Goal: Complete application form

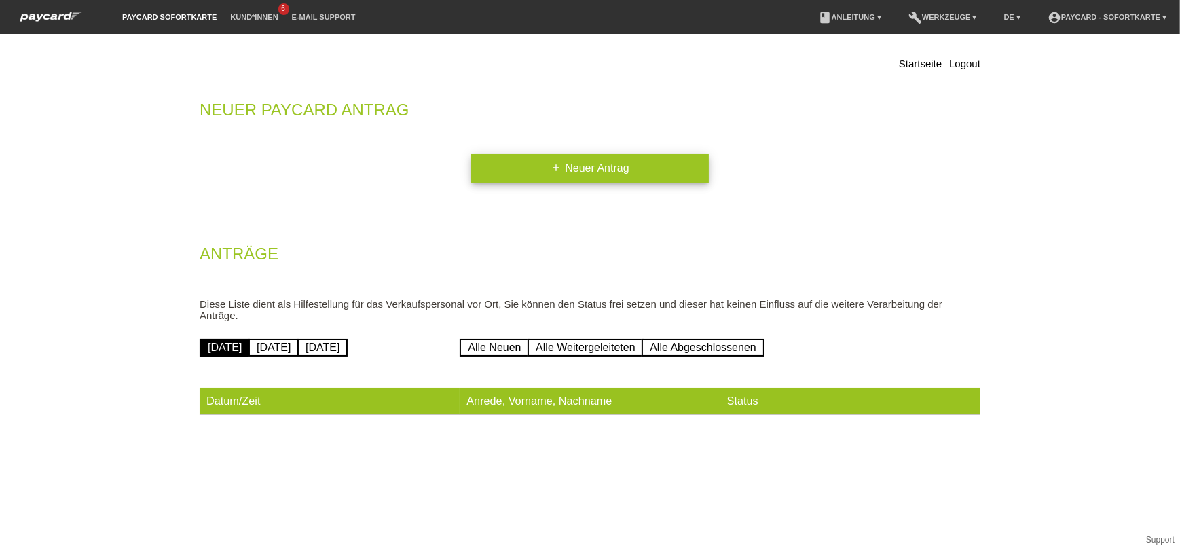
click at [579, 174] on link "add Neuer Antrag" at bounding box center [590, 168] width 238 height 29
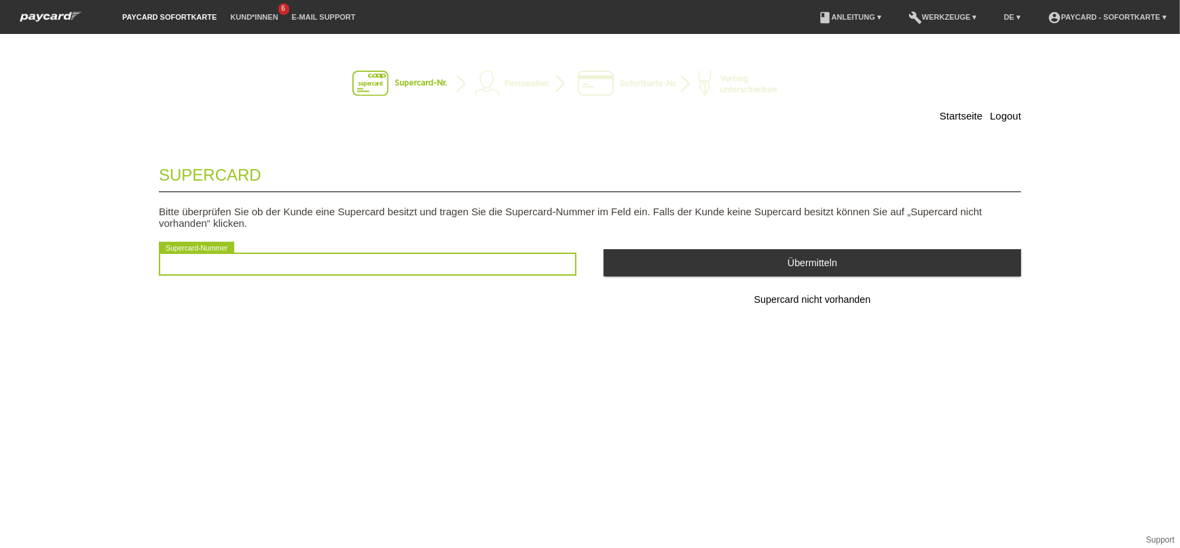
click at [350, 272] on input "text" at bounding box center [368, 264] width 418 height 23
type input "2501053253934"
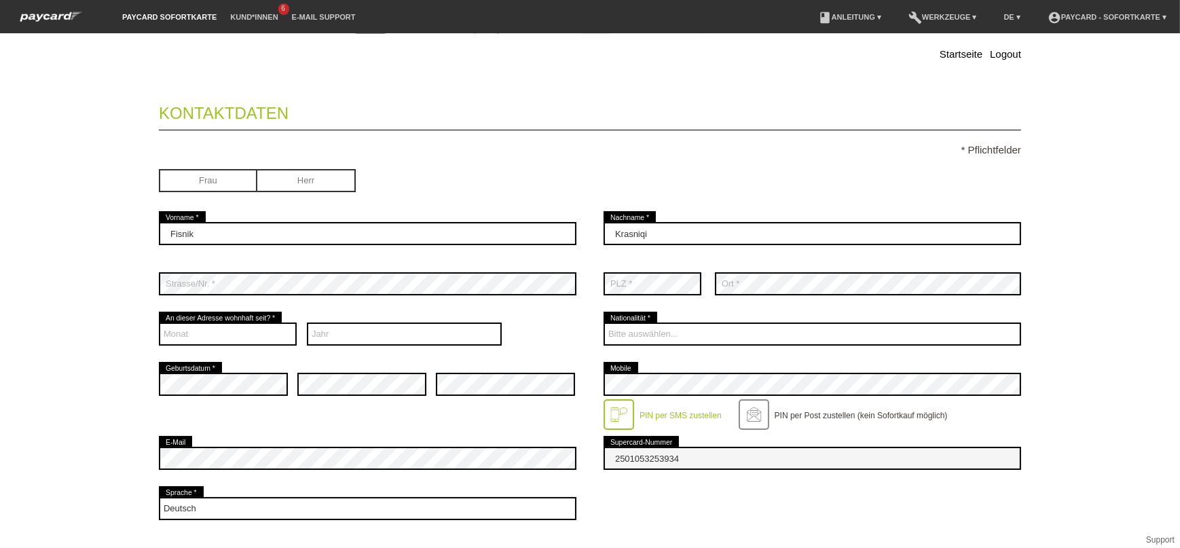
scroll to position [123, 0]
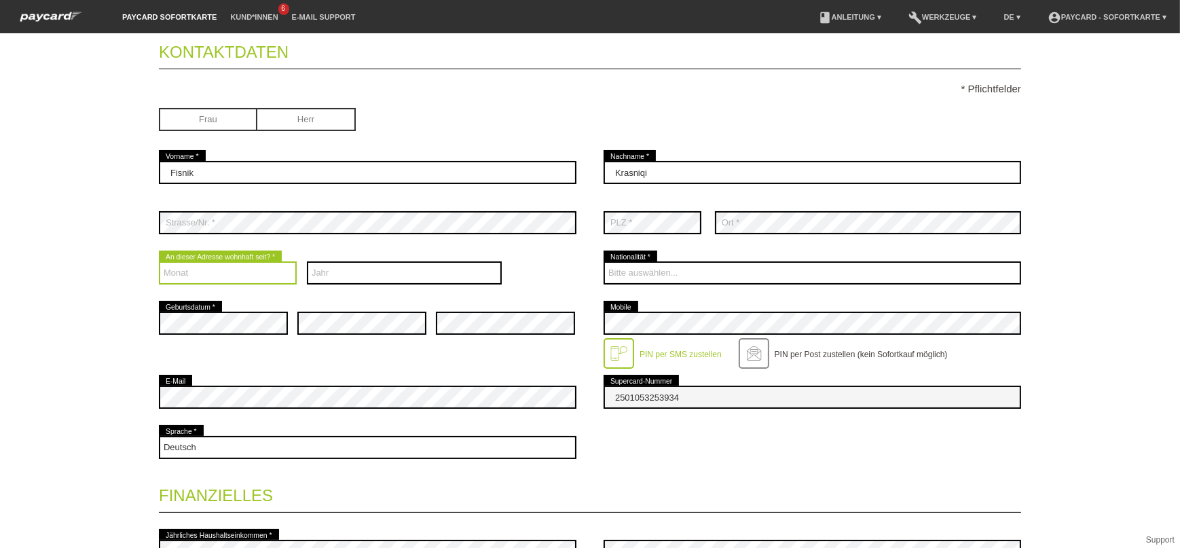
click at [245, 267] on select "Monat 01 02 03 04 05 06 07 08 09 10 11 12" at bounding box center [228, 272] width 138 height 23
select select "09"
click at [159, 261] on select "Monat 01 02 03 04 05 06 07 08 09 10 11 12" at bounding box center [228, 272] width 138 height 23
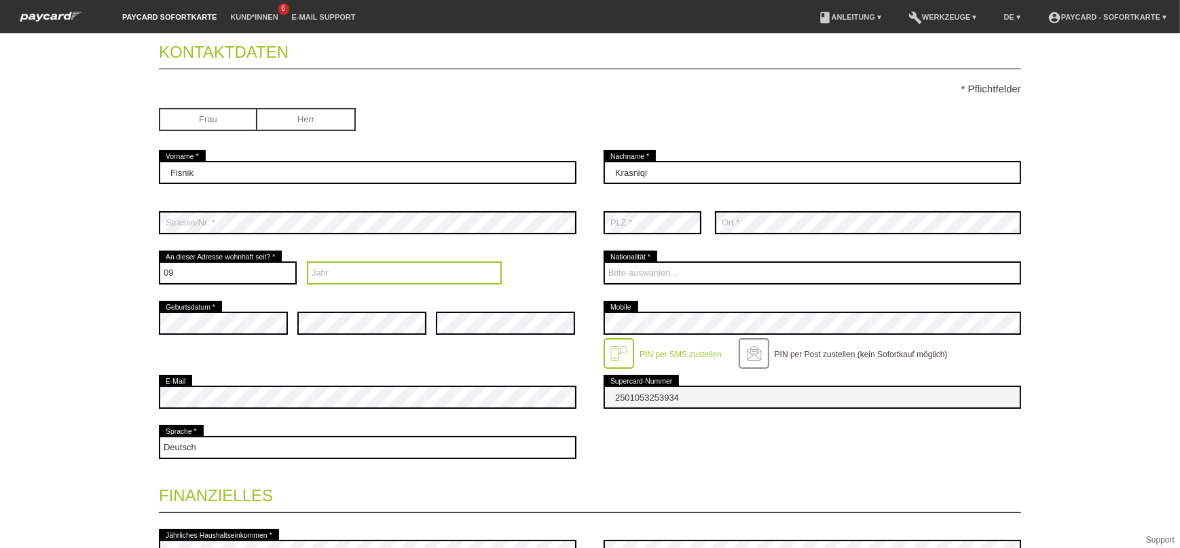
click at [346, 278] on select "Jahr 2025 2024 2023 2022 2021 2020 2019 2018 2017 2016" at bounding box center [405, 272] width 196 height 23
select select "2015"
click at [307, 261] on select "Jahr 2025 2024 2023 2022 2021 2020 2019 2018 2017 2016" at bounding box center [405, 272] width 196 height 23
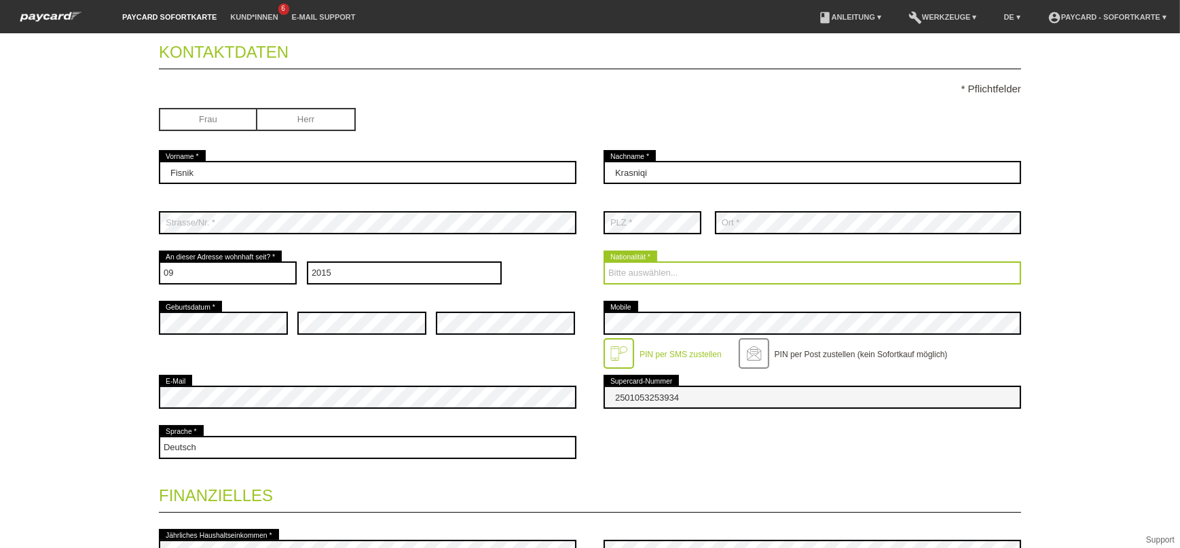
click at [689, 271] on select "Bitte auswählen... Schweiz Deutschland Liechtenstein Österreich ------------ Af…" at bounding box center [813, 272] width 418 height 23
select select "CH"
click at [604, 261] on select "Bitte auswählen... Schweiz Deutschland Liechtenstein Österreich ------------ Af…" at bounding box center [813, 272] width 418 height 23
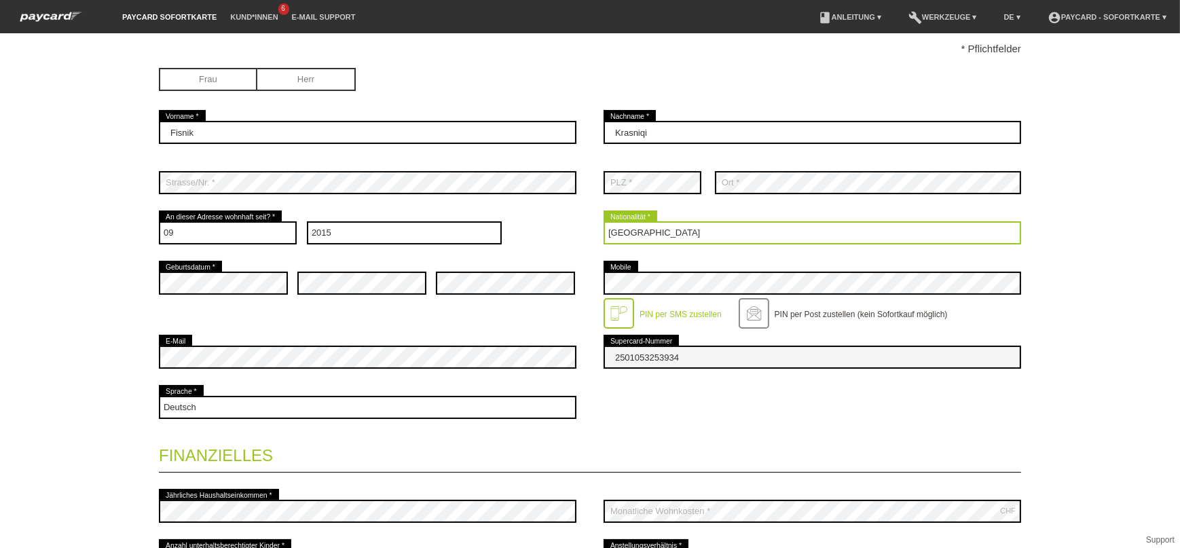
scroll to position [185, 0]
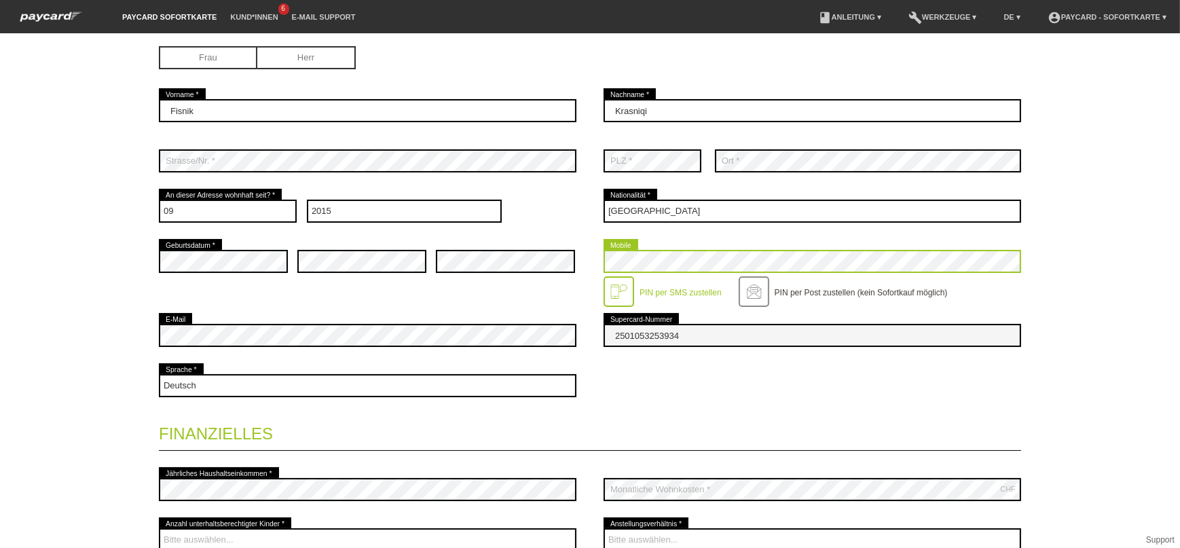
click at [406, 272] on div "error Geburtsdatum * error error error Mobile" at bounding box center [590, 273] width 862 height 74
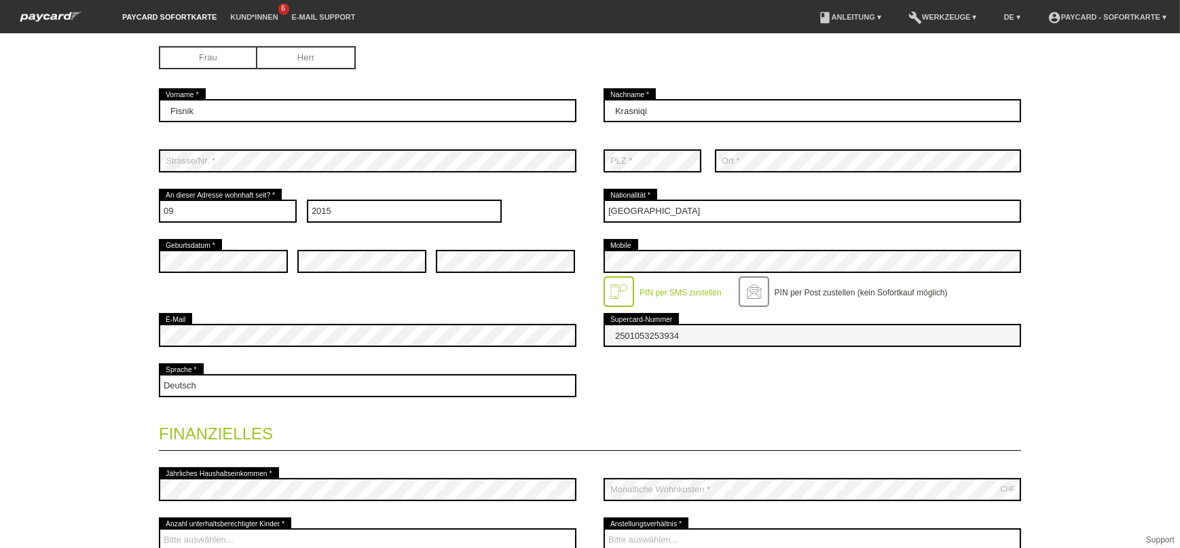
click at [386, 412] on legend "Finanzielles" at bounding box center [590, 431] width 862 height 40
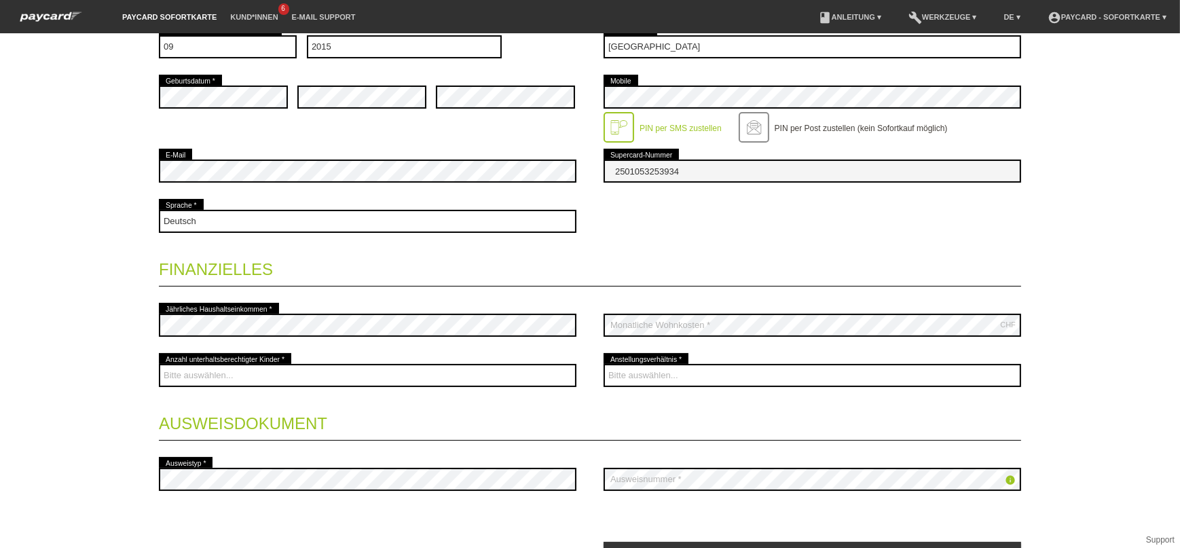
scroll to position [370, 0]
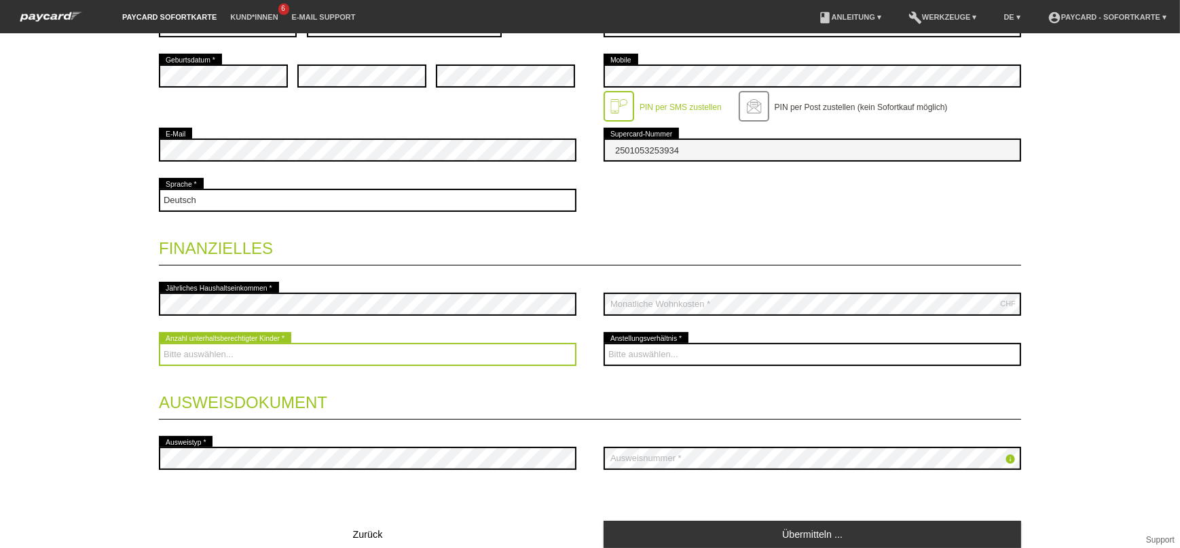
click at [256, 354] on select "Bitte auswählen... 0 1 2 3 4 5 6 7 8 9" at bounding box center [368, 354] width 418 height 23
select select "2"
click at [159, 343] on select "Bitte auswählen... 0 1 2 3 4 5 6 7 8 9" at bounding box center [368, 354] width 418 height 23
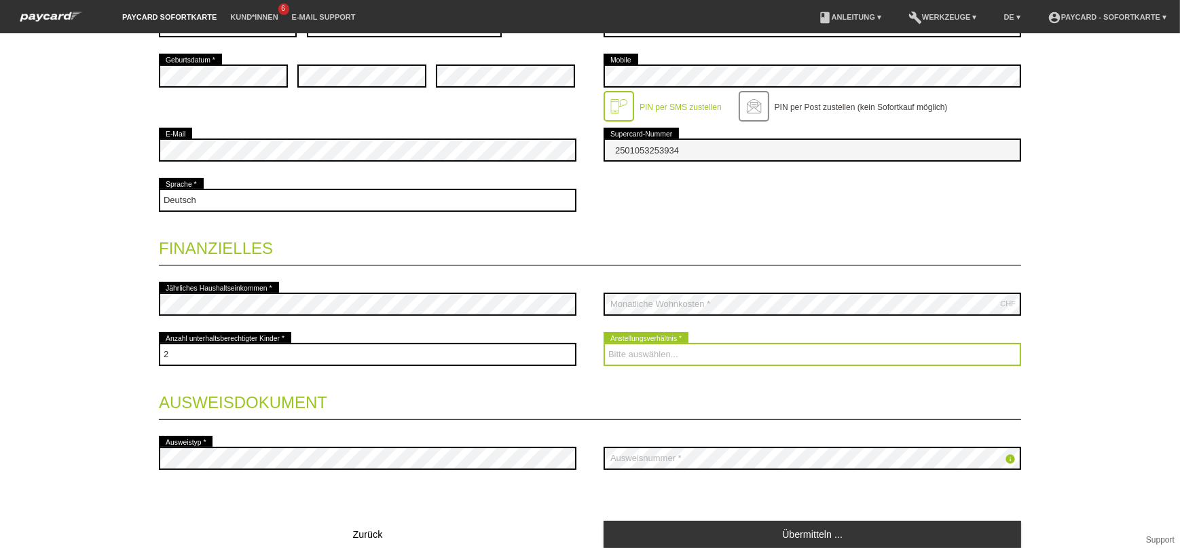
click at [704, 356] on select "Bitte auswählen... Unbefristet Befristet Lehrling/Student Pensioniert Nicht arb…" at bounding box center [813, 354] width 418 height 23
select select "UNLIMITED"
click at [604, 343] on select "Bitte auswählen... Unbefristet Befristet Lehrling/Student Pensioniert Nicht arb…" at bounding box center [813, 354] width 418 height 23
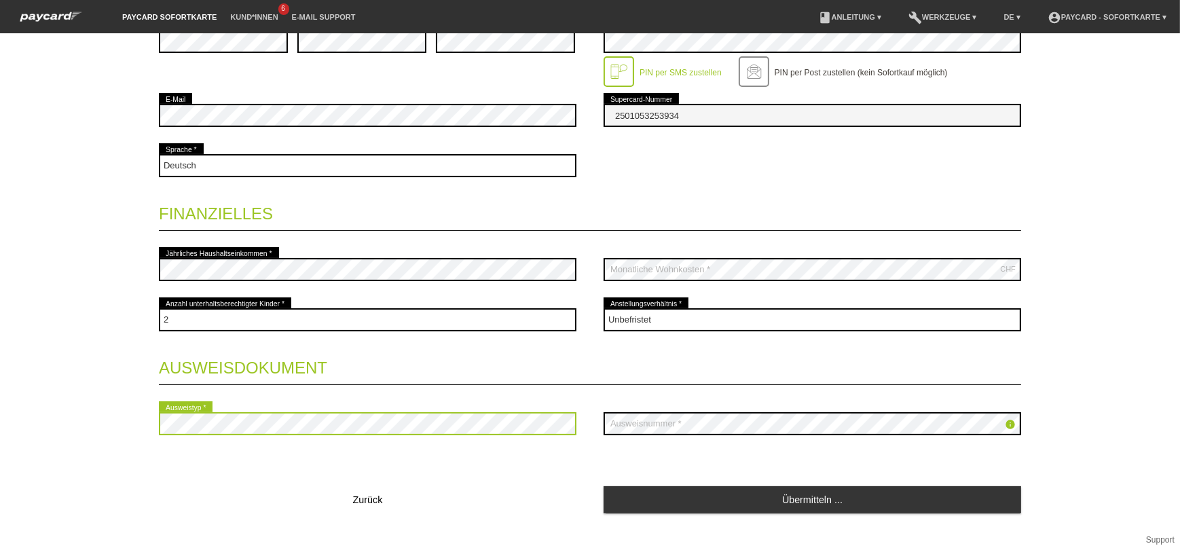
scroll to position [423, 0]
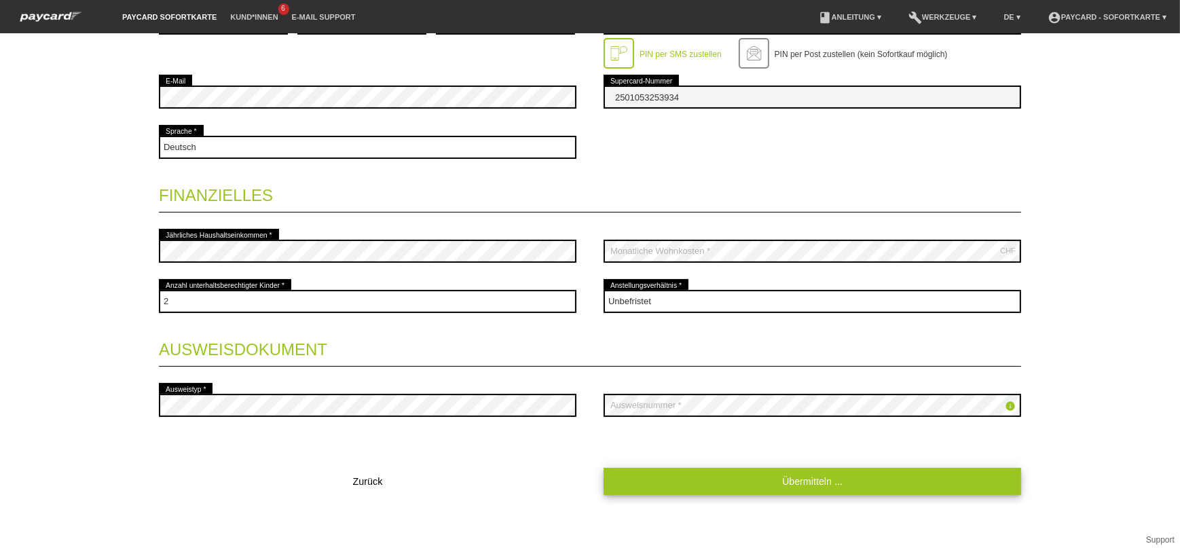
click at [755, 468] on link "Übermitteln ..." at bounding box center [813, 481] width 418 height 26
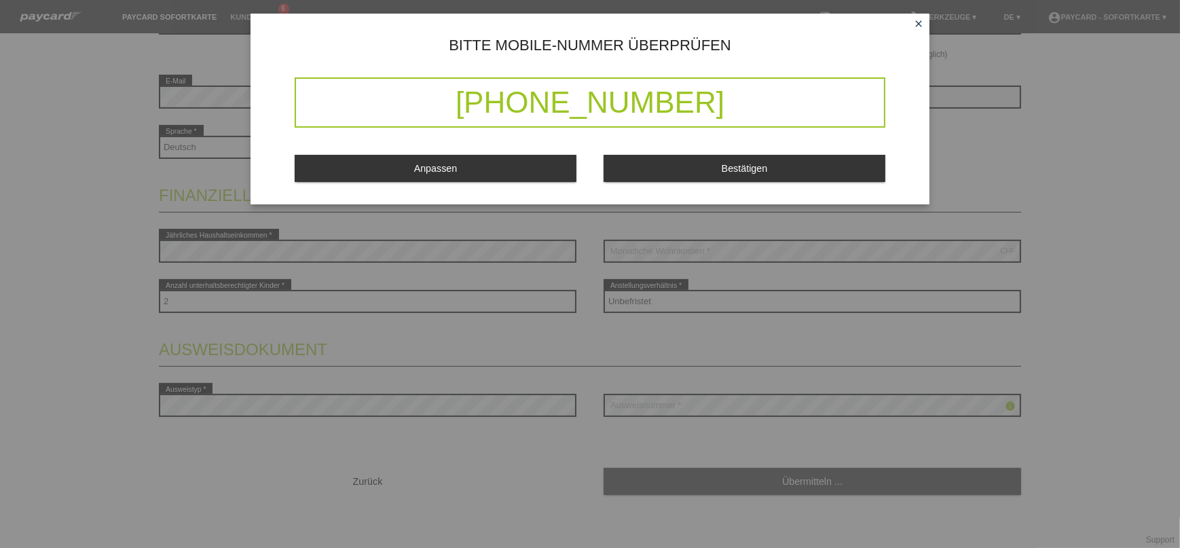
click at [915, 20] on icon "close" at bounding box center [918, 23] width 11 height 11
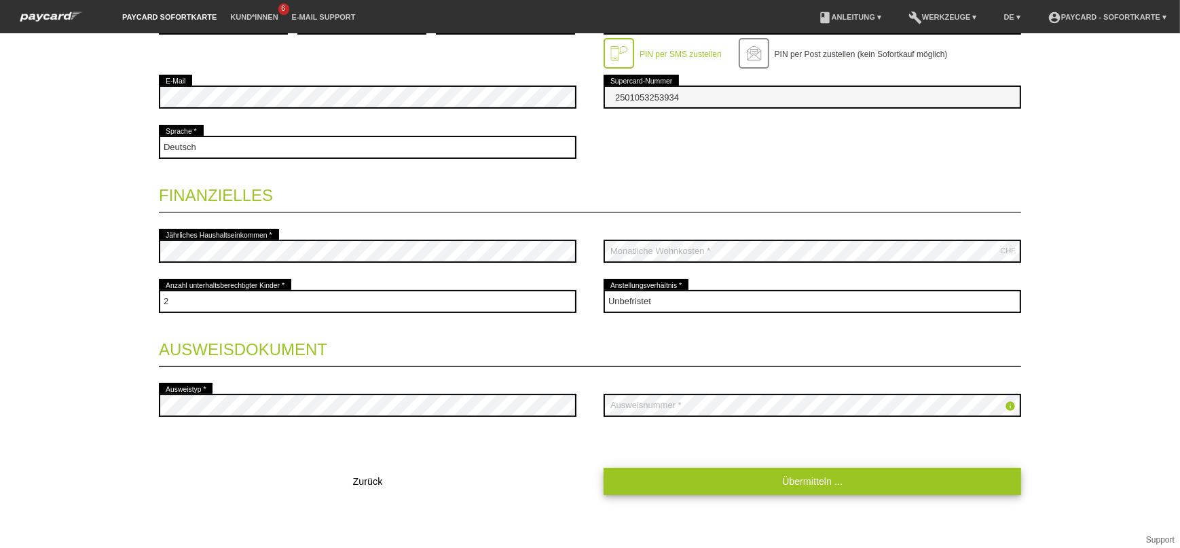
click at [788, 486] on link "Übermitteln ..." at bounding box center [813, 481] width 418 height 26
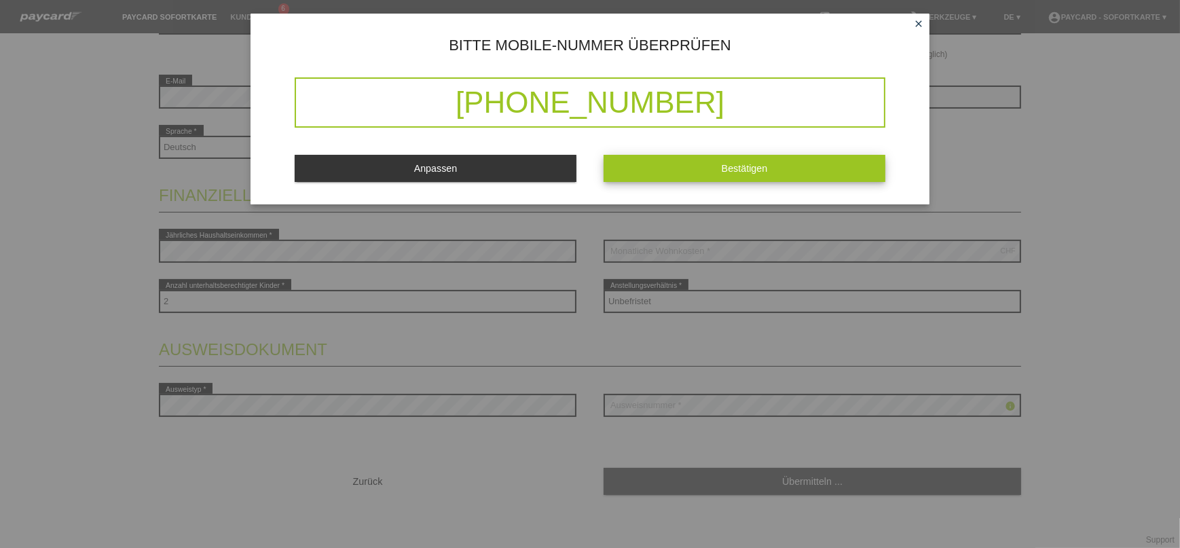
click at [751, 168] on span "Bestätigen" at bounding box center [745, 168] width 46 height 11
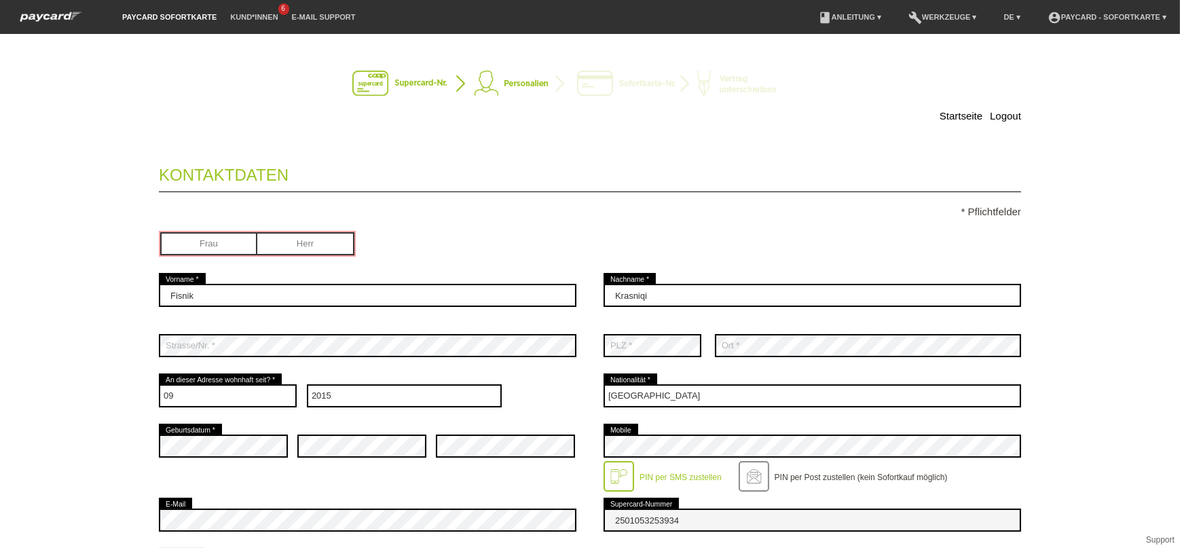
scroll to position [0, 0]
click at [291, 239] on input "radio" at bounding box center [305, 242] width 97 height 20
radio input "true"
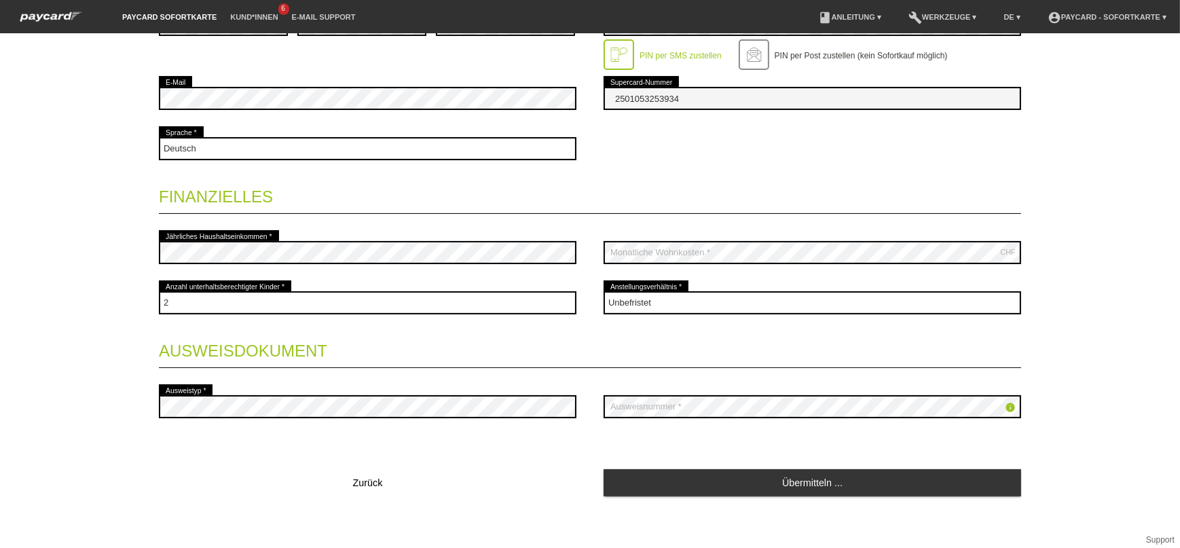
scroll to position [423, 0]
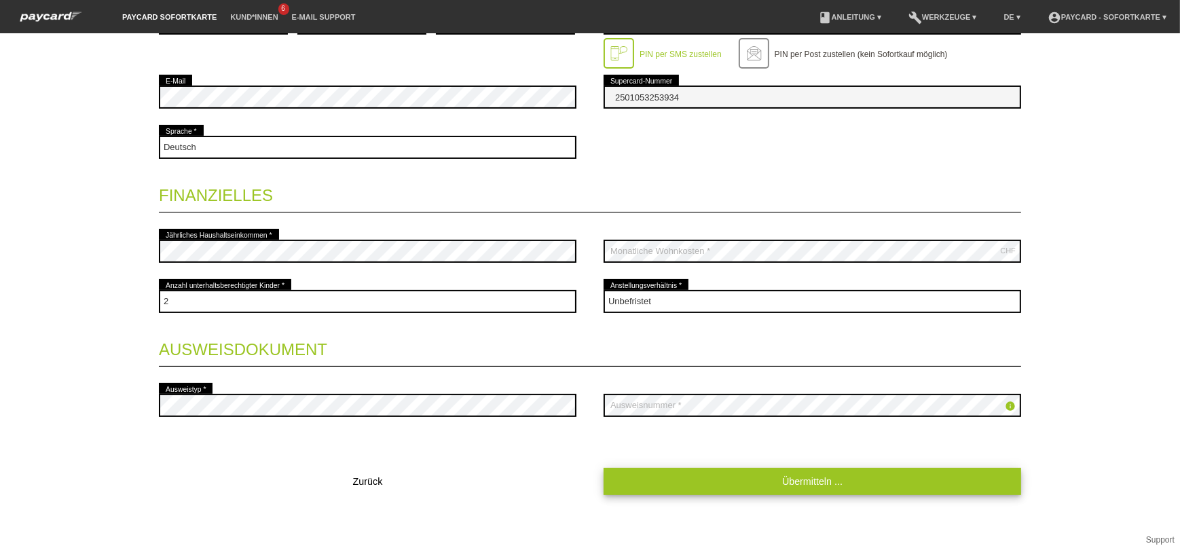
click at [828, 479] on link "Übermitteln ..." at bounding box center [813, 481] width 418 height 26
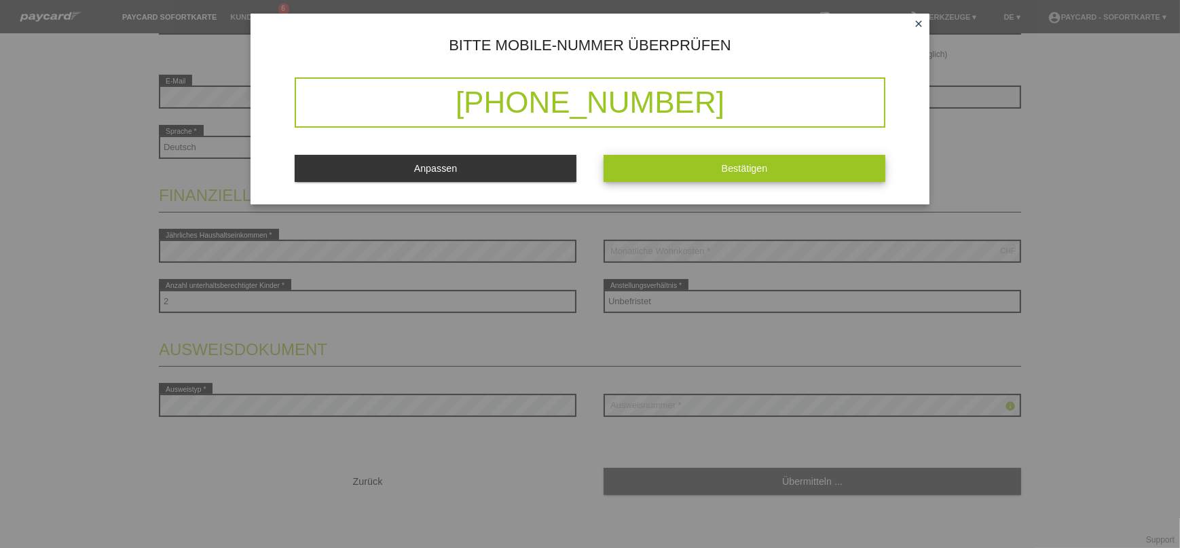
click at [739, 160] on button "Bestätigen" at bounding box center [745, 168] width 282 height 26
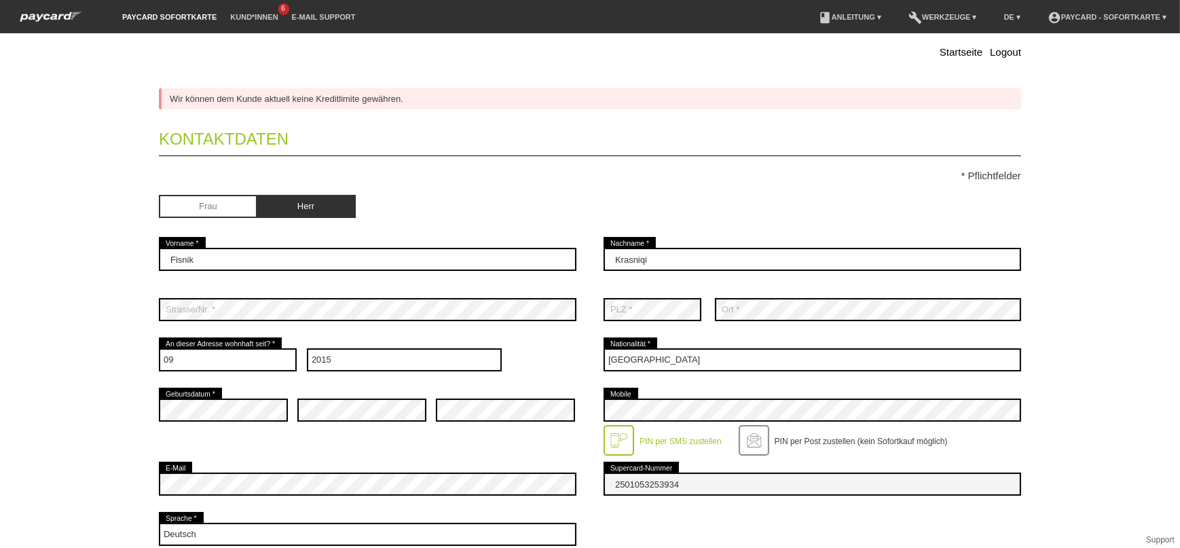
scroll to position [61, 0]
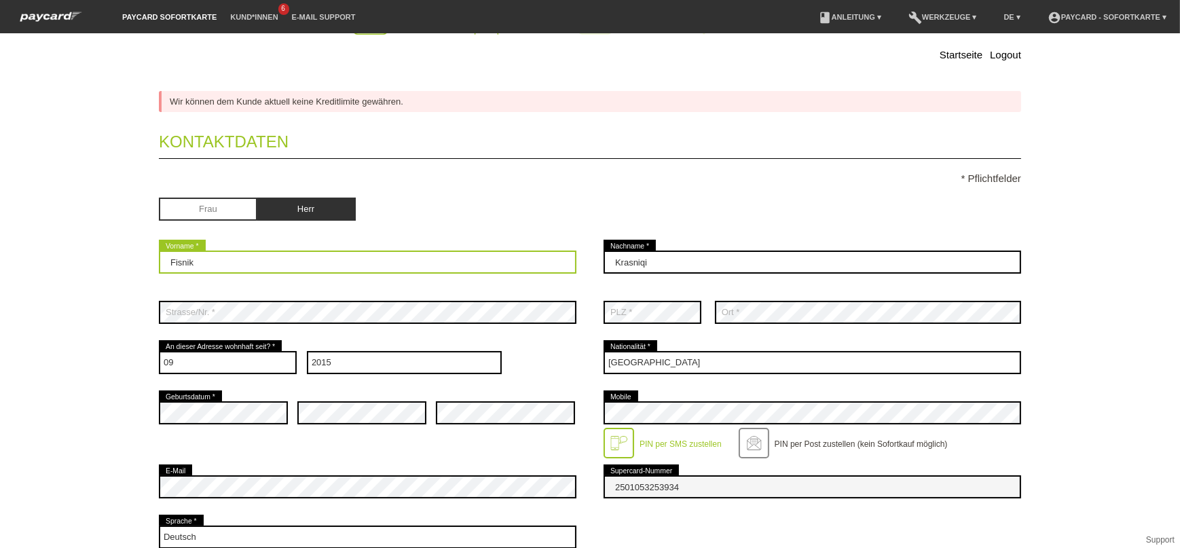
drag, startPoint x: 211, startPoint y: 259, endPoint x: 85, endPoint y: 263, distance: 126.3
click at [85, 263] on div "Startseite Logout Wir können dem Kunde aktuell keine Kreditlimite gewähren. Kon…" at bounding box center [590, 291] width 1180 height 514
type input "B"
type input "[PERSON_NAME]"
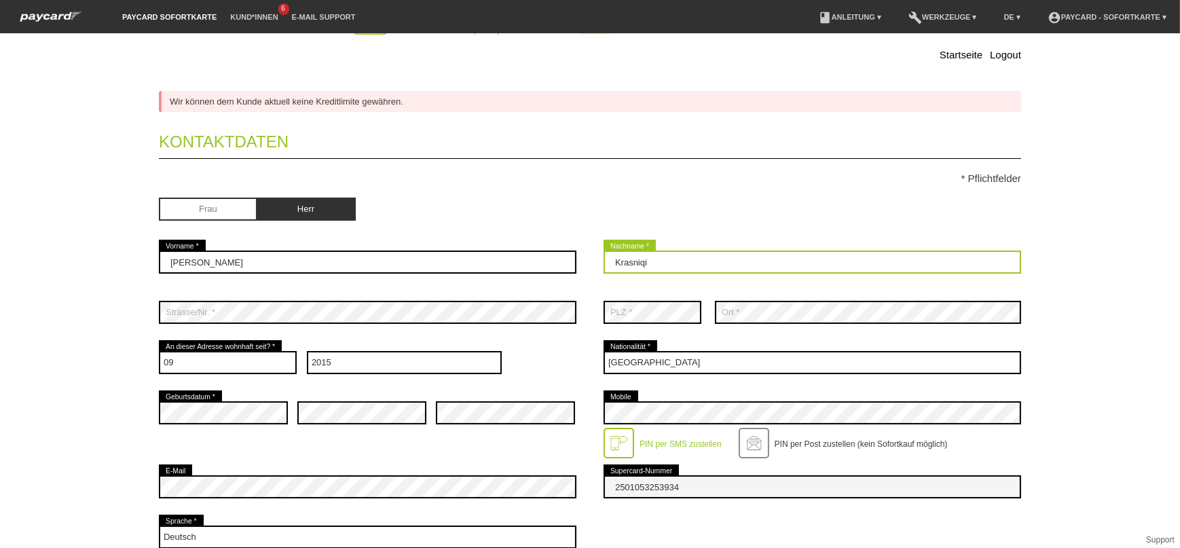
click at [608, 261] on input "Krasniqi" at bounding box center [813, 262] width 418 height 23
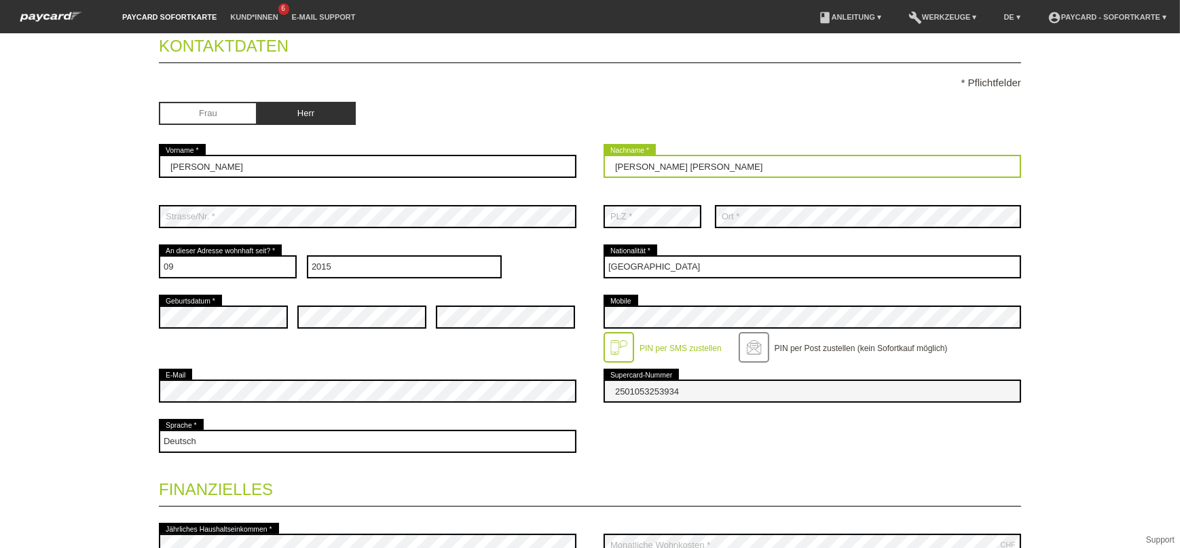
scroll to position [185, 0]
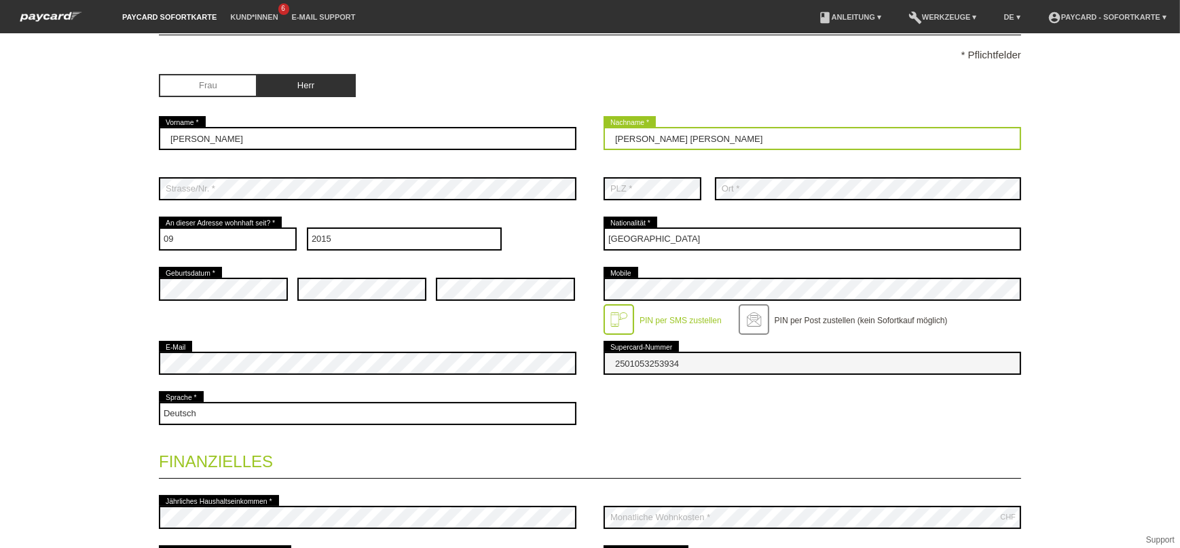
type input "[PERSON_NAME]"
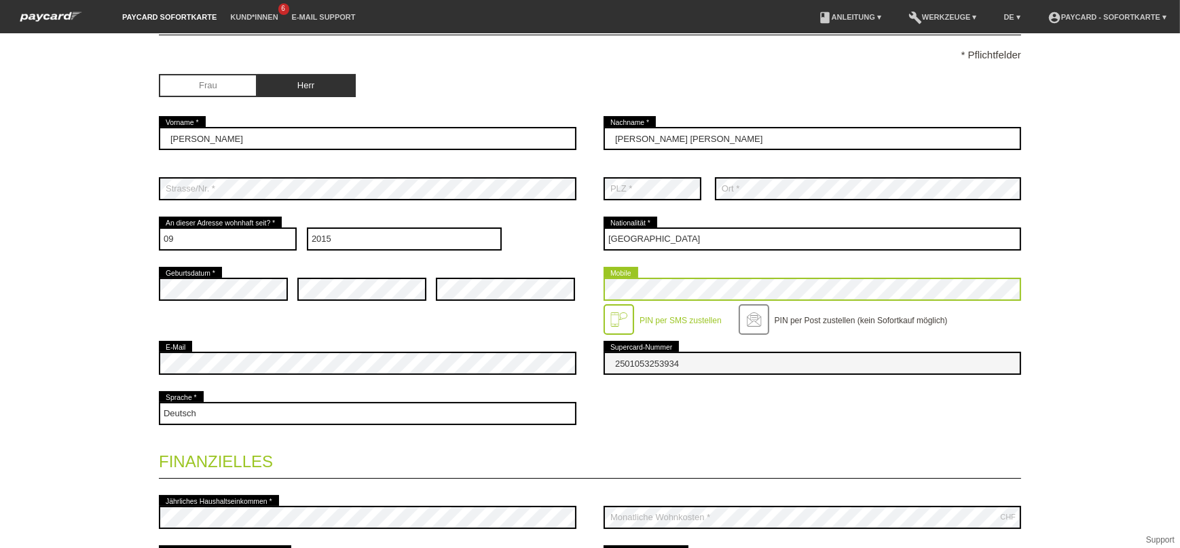
click at [509, 291] on div "error Geburtsdatum * error error error Mobile" at bounding box center [590, 301] width 862 height 74
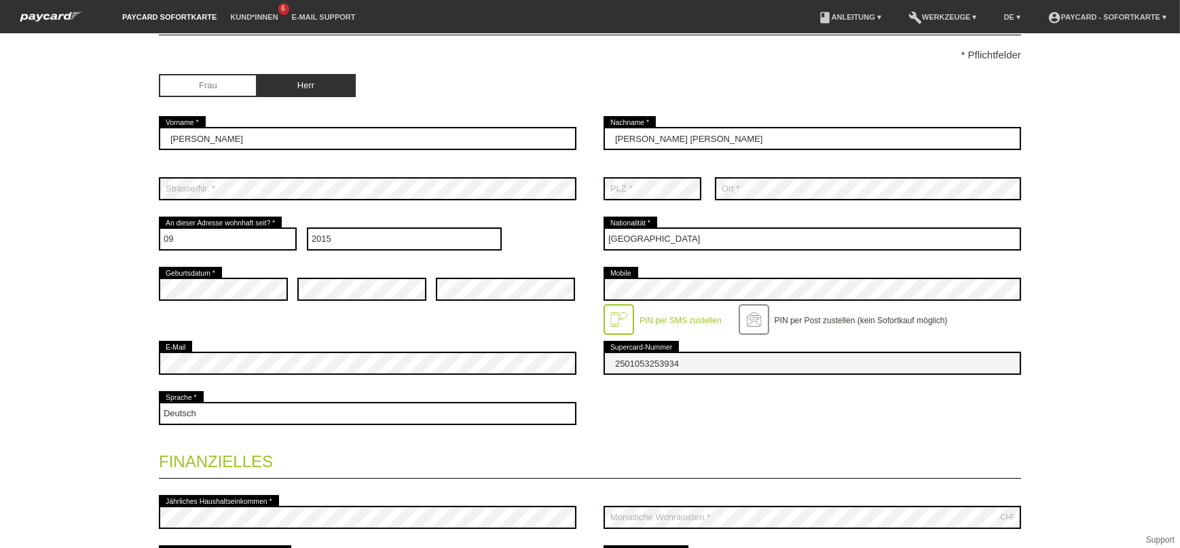
click at [500, 369] on div "error E-Mail 2501053253934 error Supercard-Nummer" at bounding box center [590, 363] width 862 height 50
click at [857, 433] on div "Deutsch Français Italiano English error Sprache *" at bounding box center [590, 413] width 862 height 50
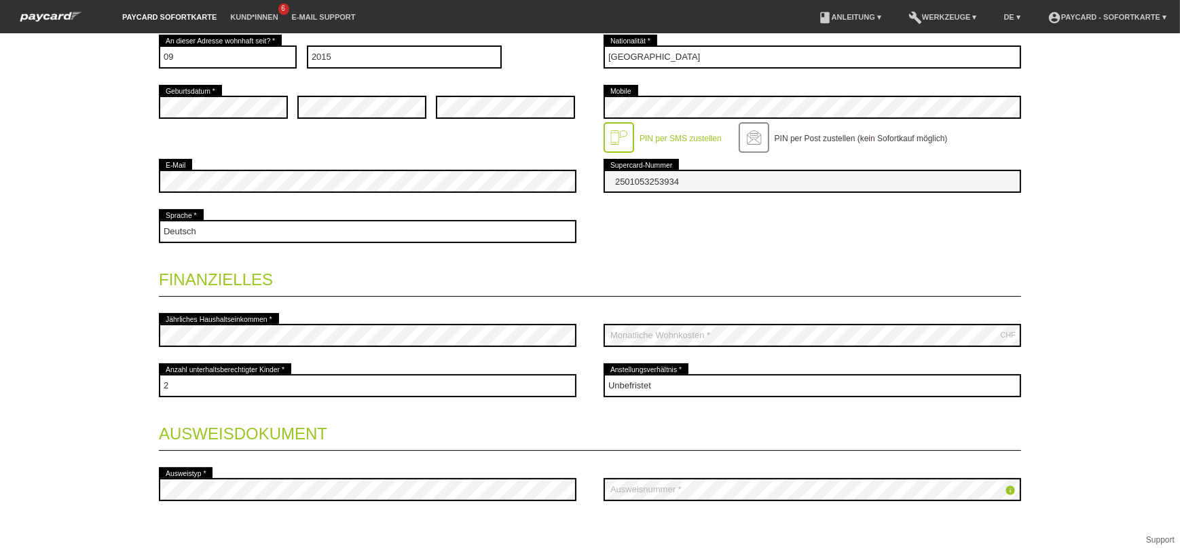
scroll to position [370, 0]
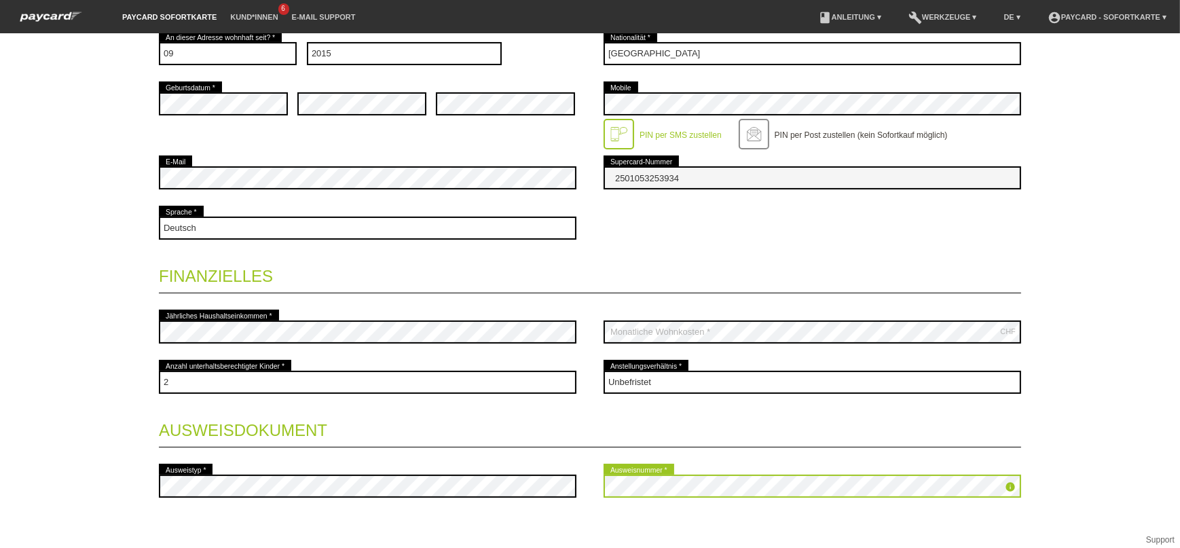
click at [480, 487] on div "error Ausweistyp * info error Ausweisnummer *" at bounding box center [590, 486] width 862 height 50
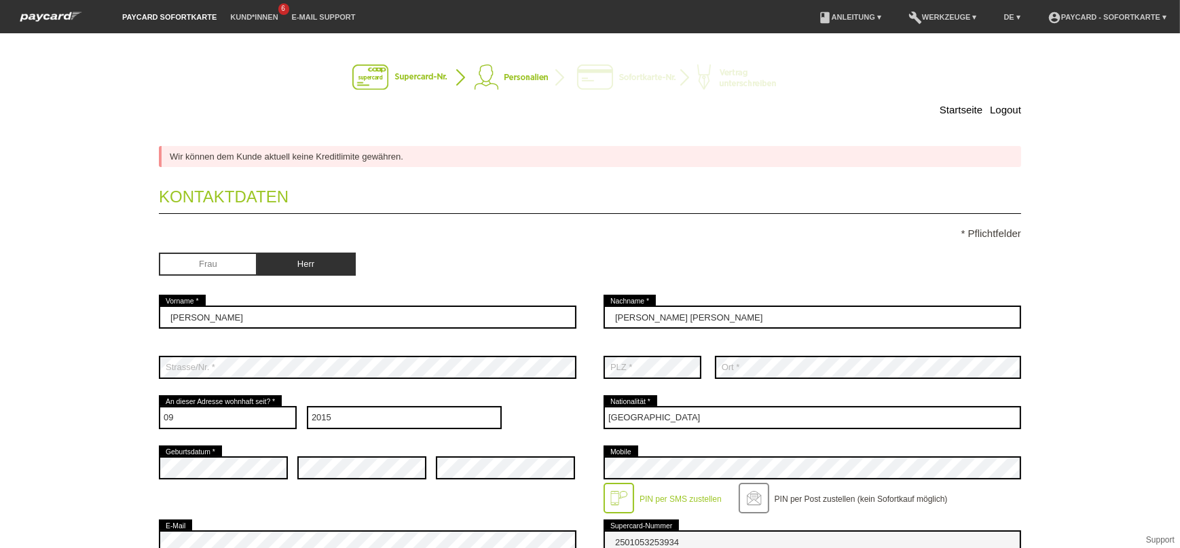
scroll to position [0, 0]
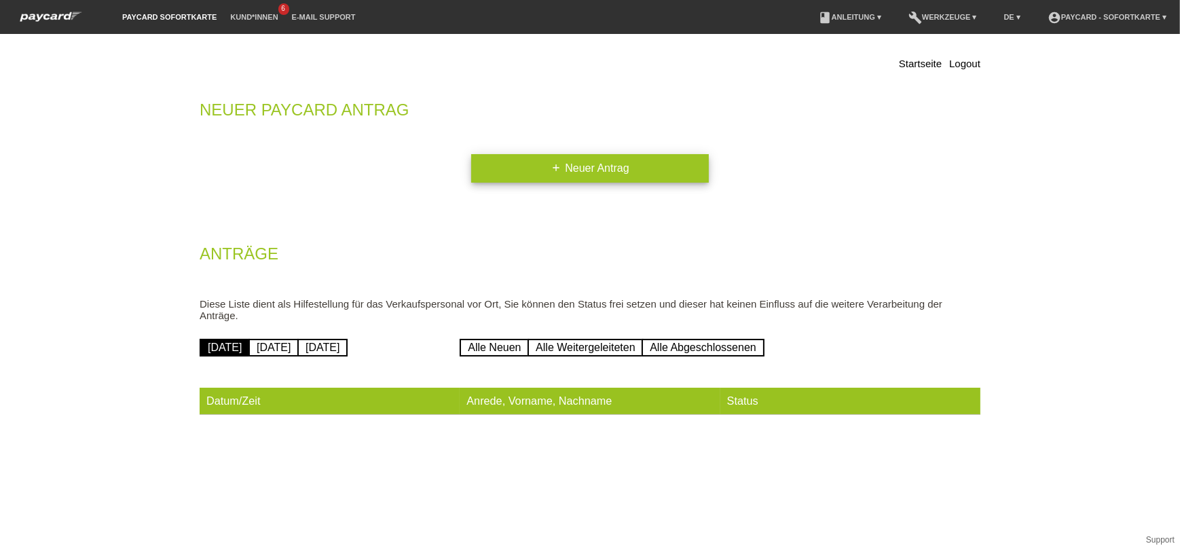
click at [570, 168] on link "add Neuer Antrag" at bounding box center [590, 168] width 238 height 29
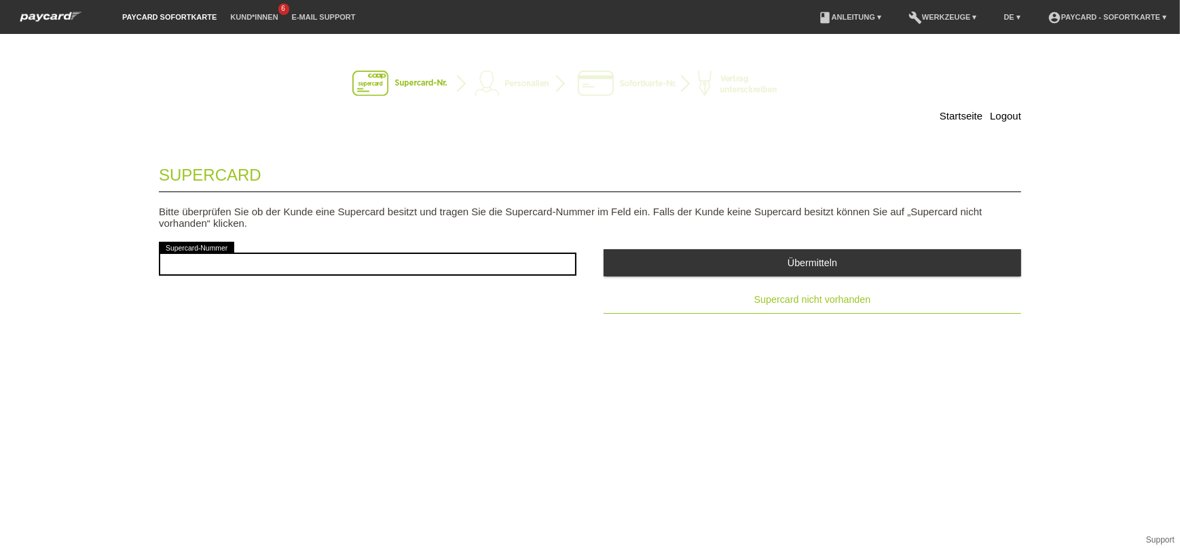
click at [819, 301] on span "Supercard nicht vorhanden" at bounding box center [812, 299] width 117 height 11
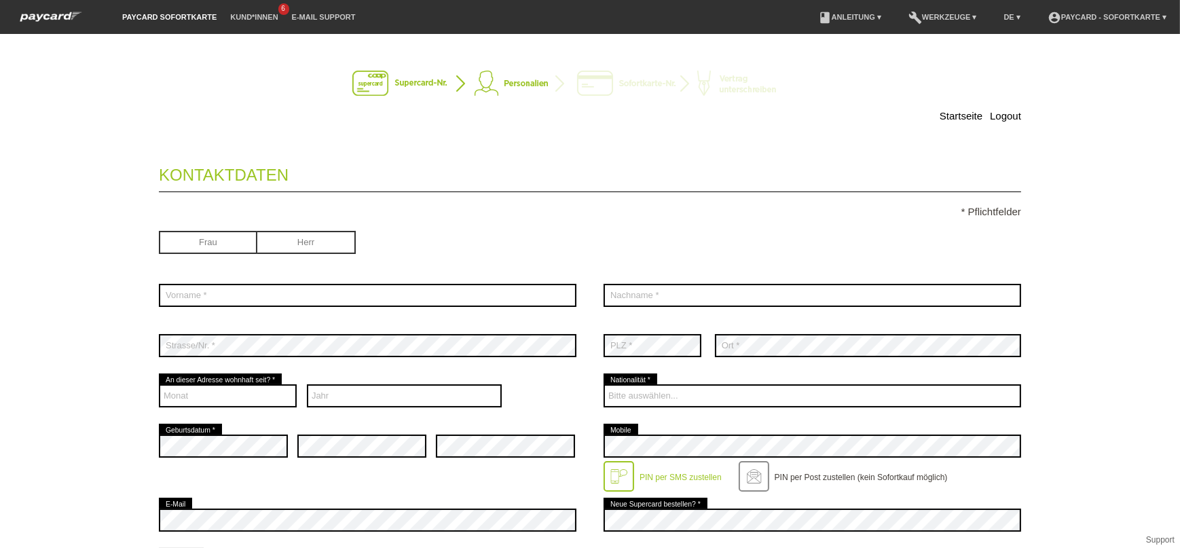
click at [200, 232] on input "radio" at bounding box center [208, 241] width 98 height 20
radio input "true"
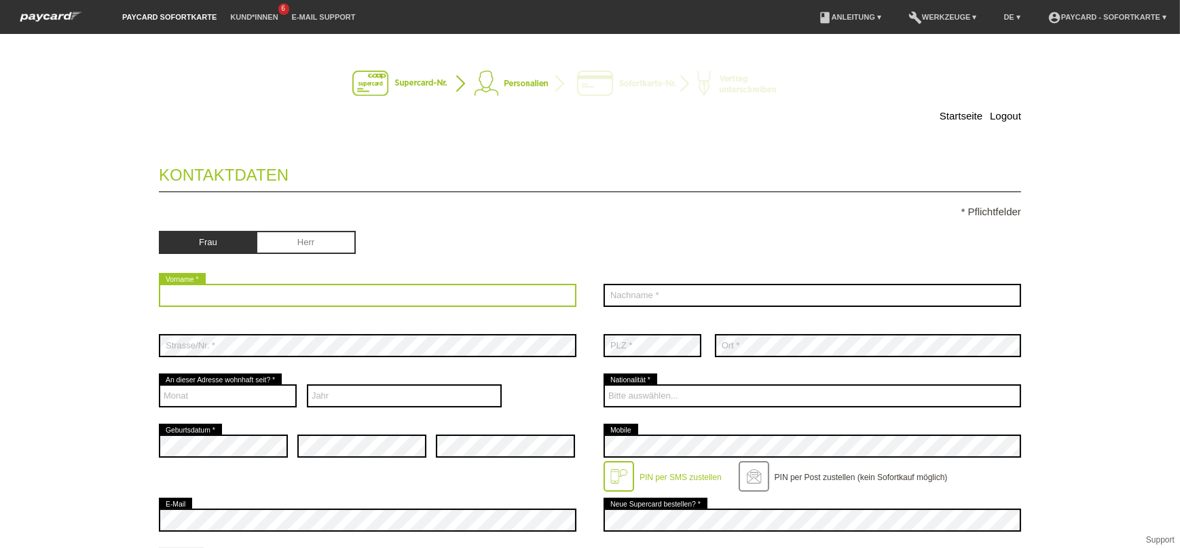
click at [209, 291] on input "text" at bounding box center [368, 295] width 418 height 23
type input "[PERSON_NAME]"
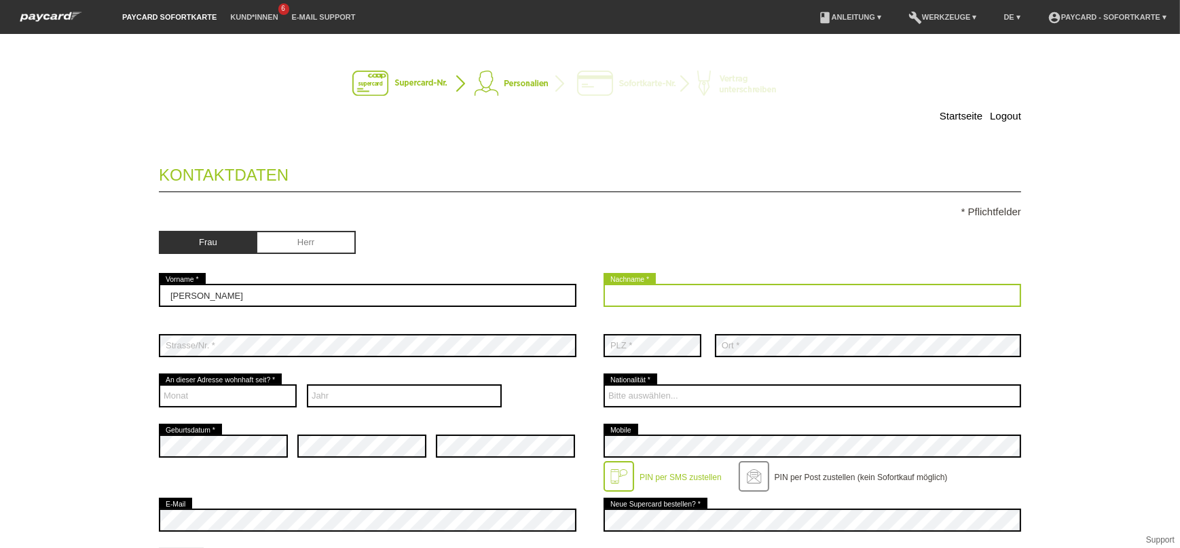
click at [682, 298] on input "text" at bounding box center [813, 295] width 418 height 23
type input "[PERSON_NAME]"
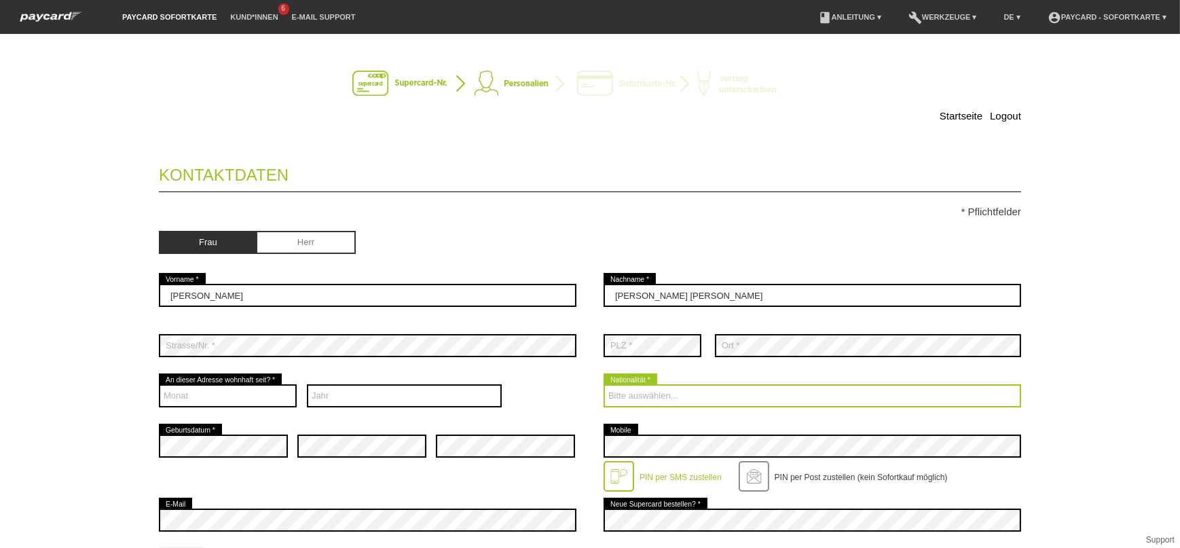
click at [640, 396] on select "Bitte auswählen... Schweiz Deutschland Liechtenstein Österreich ------------ Af…" at bounding box center [813, 395] width 418 height 23
select select "CH"
click at [604, 384] on select "Bitte auswählen... Schweiz Deutschland Liechtenstein Österreich ------------ Af…" at bounding box center [813, 395] width 418 height 23
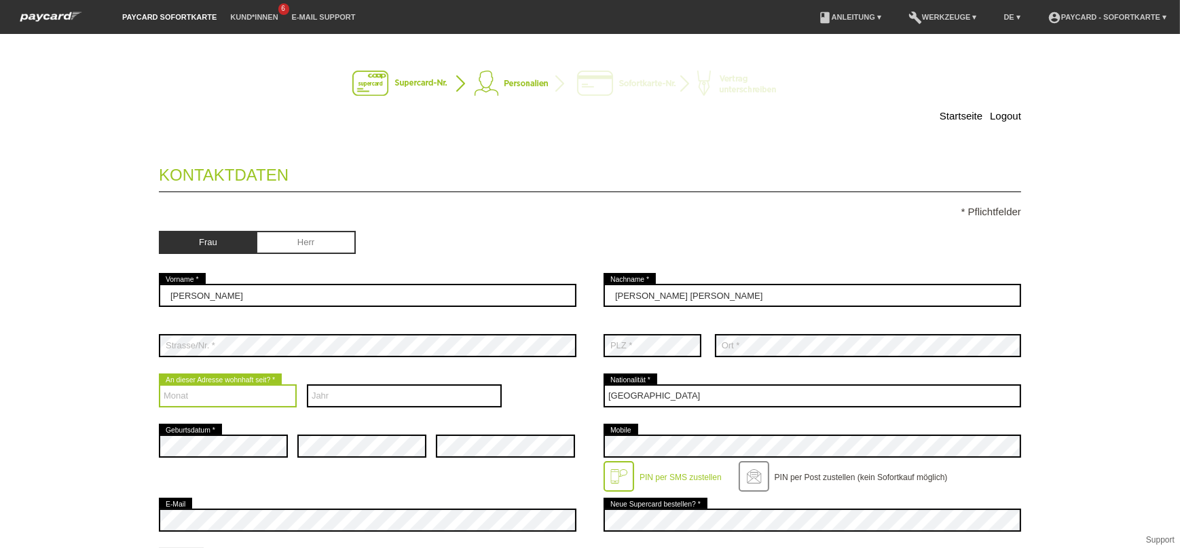
click at [222, 397] on select "Monat 01 02 03 04 05 06 07 08 09 10 11 12" at bounding box center [228, 395] width 138 height 23
select select "09"
click at [159, 384] on select "Monat 01 02 03 04 05 06 07 08 09 10 11 12" at bounding box center [228, 395] width 138 height 23
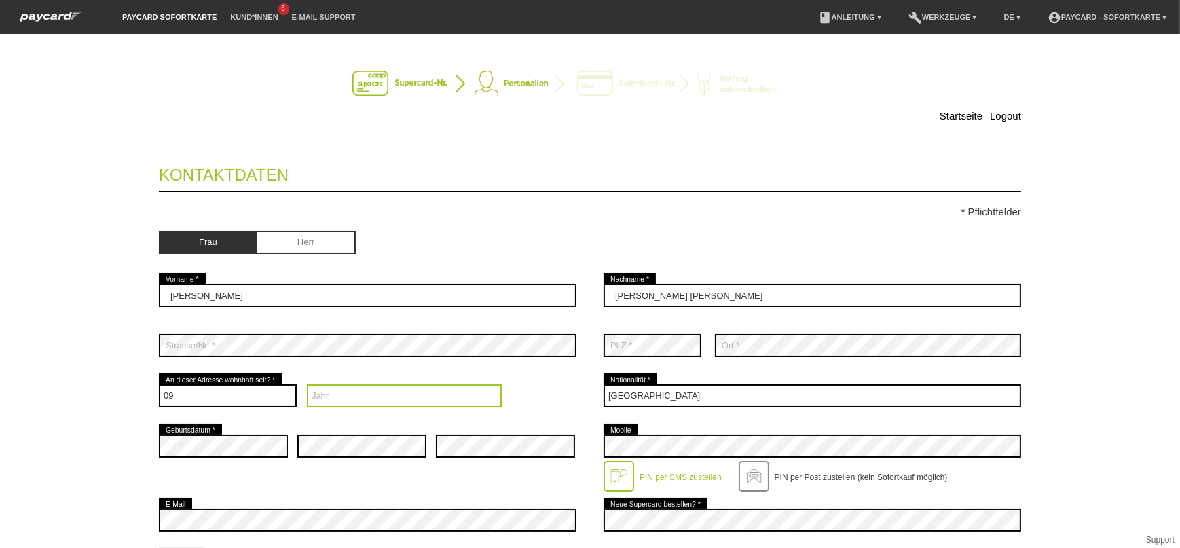
click at [350, 388] on select "Jahr 2025 2024 2023 2022 2021 2020 2019 2018 2017 2016" at bounding box center [405, 395] width 196 height 23
select select "2015"
click at [307, 384] on select "Jahr 2025 2024 2023 2022 2021 2020 2019 2018 2017 2016" at bounding box center [405, 395] width 196 height 23
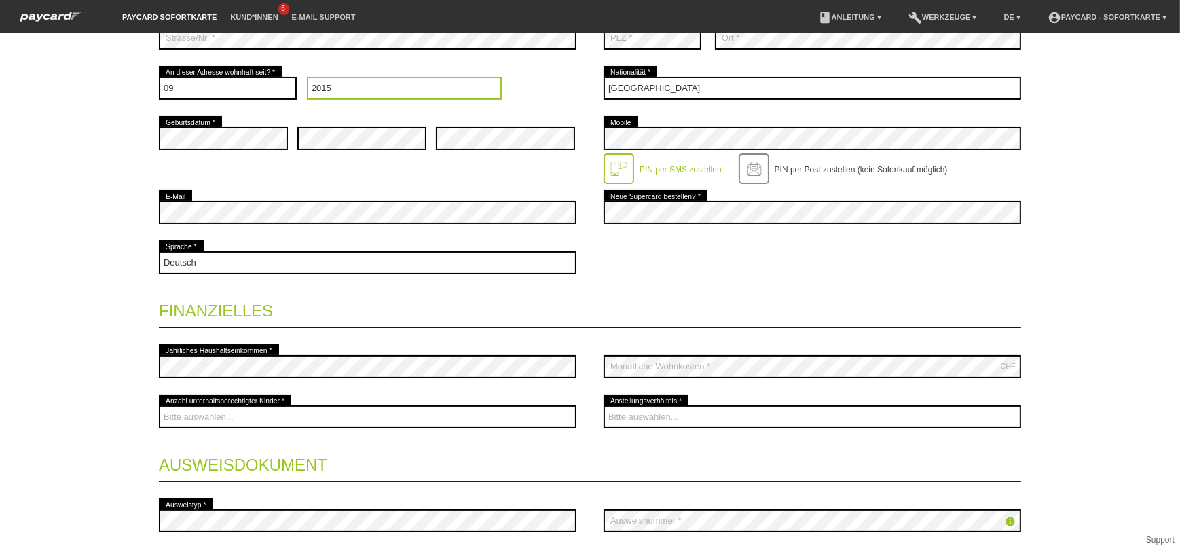
scroll to position [308, 0]
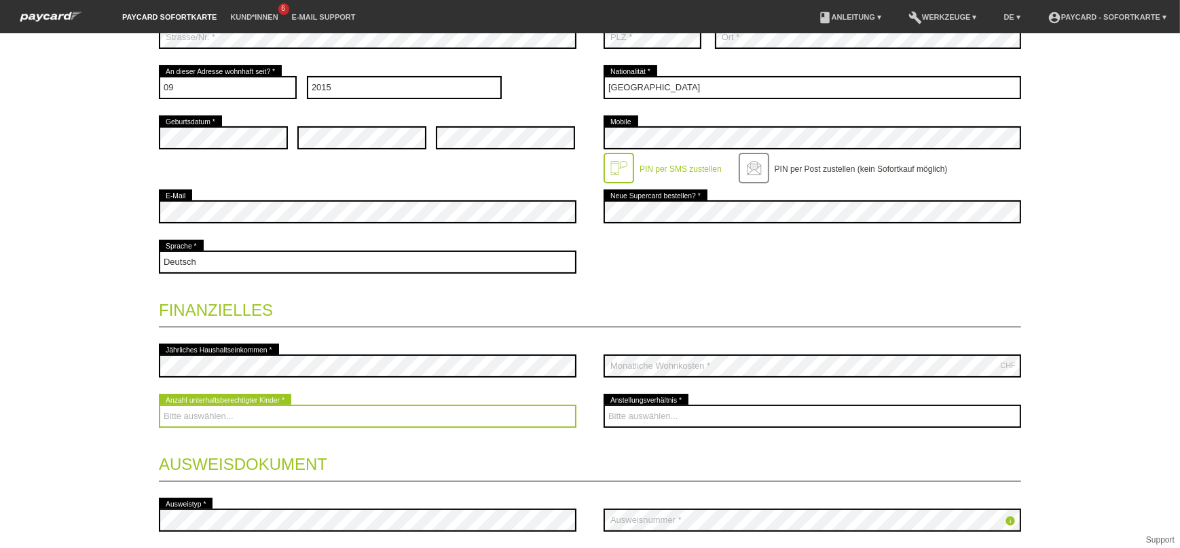
click at [261, 415] on select "Bitte auswählen... 0 1 2 3 4 5 6 7 8 9" at bounding box center [368, 416] width 418 height 23
click at [255, 414] on select "Bitte auswählen... 0 1 2 3 4 5 6 7 8 9" at bounding box center [368, 416] width 418 height 23
select select "2"
click at [159, 405] on select "Bitte auswählen... 0 1 2 3 4 5 6 7 8 9" at bounding box center [368, 416] width 418 height 23
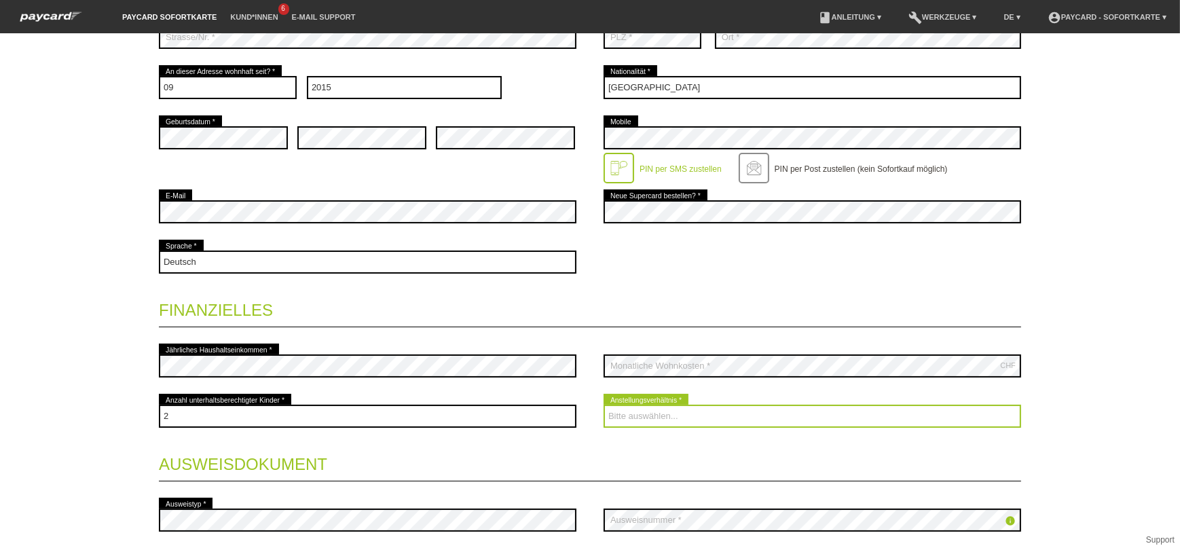
click at [743, 425] on select "Bitte auswählen... Unbefristet Befristet Lehrling/Student Pensioniert Nicht arb…" at bounding box center [813, 416] width 418 height 23
select select "UNLIMITED"
click at [604, 405] on select "Bitte auswählen... Unbefristet Befristet Lehrling/Student Pensioniert Nicht arb…" at bounding box center [813, 416] width 418 height 23
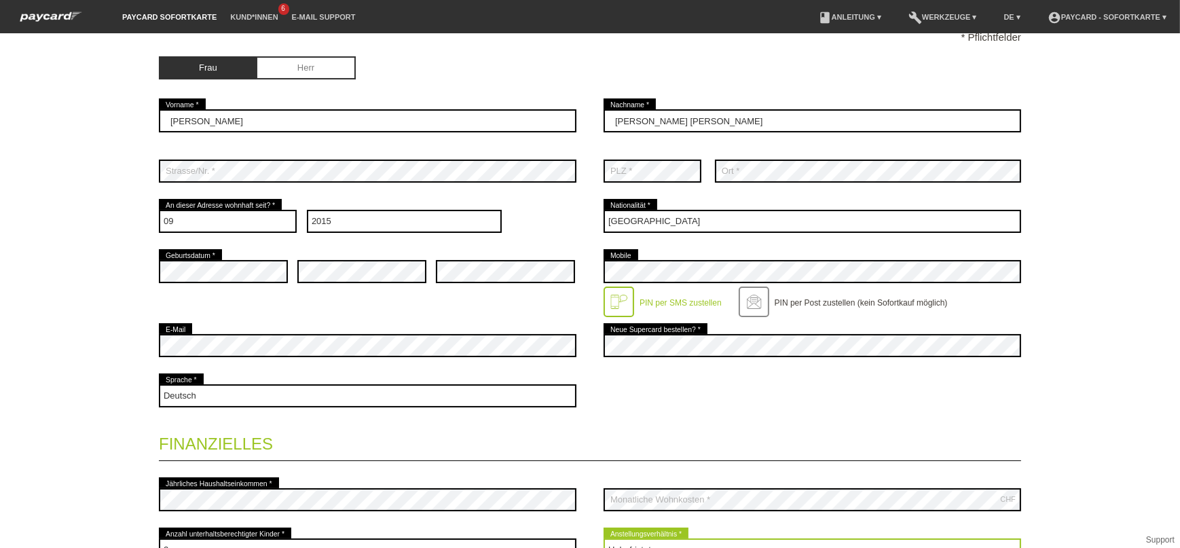
scroll to position [0, 0]
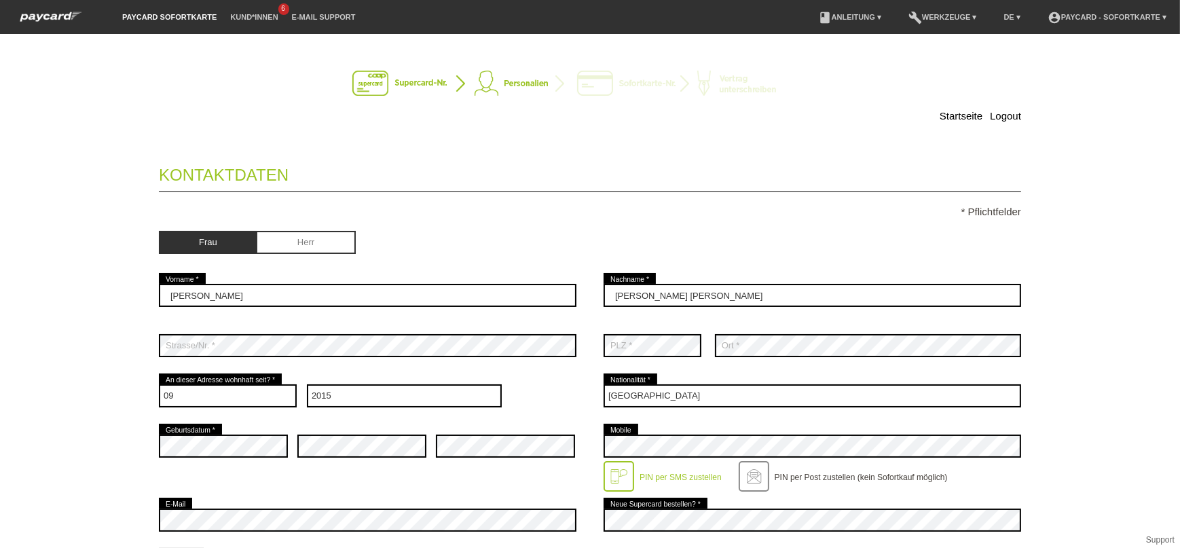
click at [1110, 427] on div "Startseite Logout Kontaktdaten * Pflichtfelder Frau Herr 01" at bounding box center [590, 291] width 1180 height 514
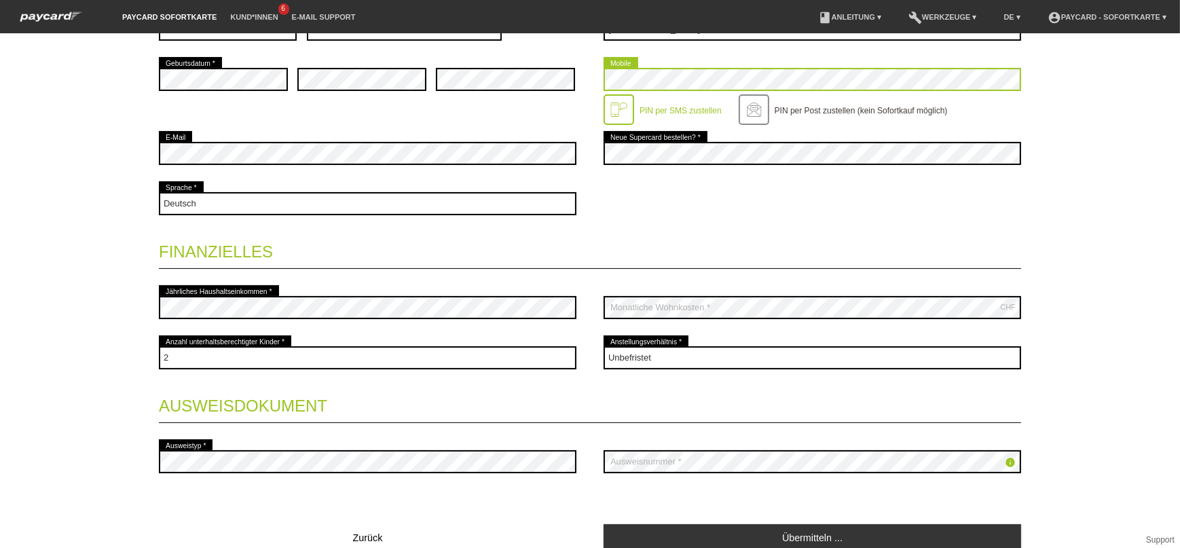
scroll to position [423, 0]
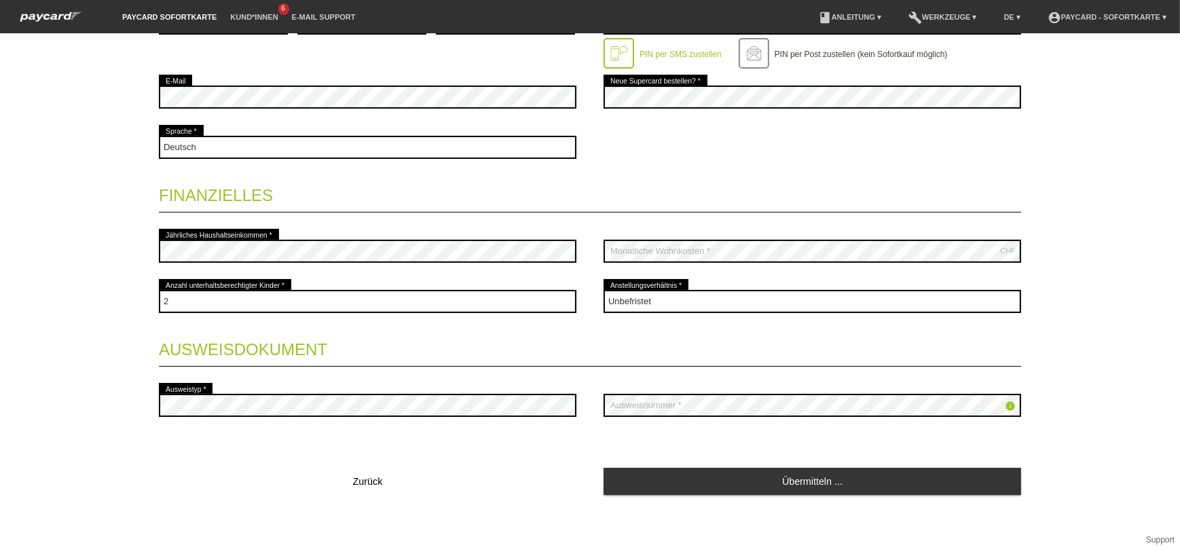
click at [371, 388] on div "error Ausweistyp *" at bounding box center [368, 405] width 418 height 50
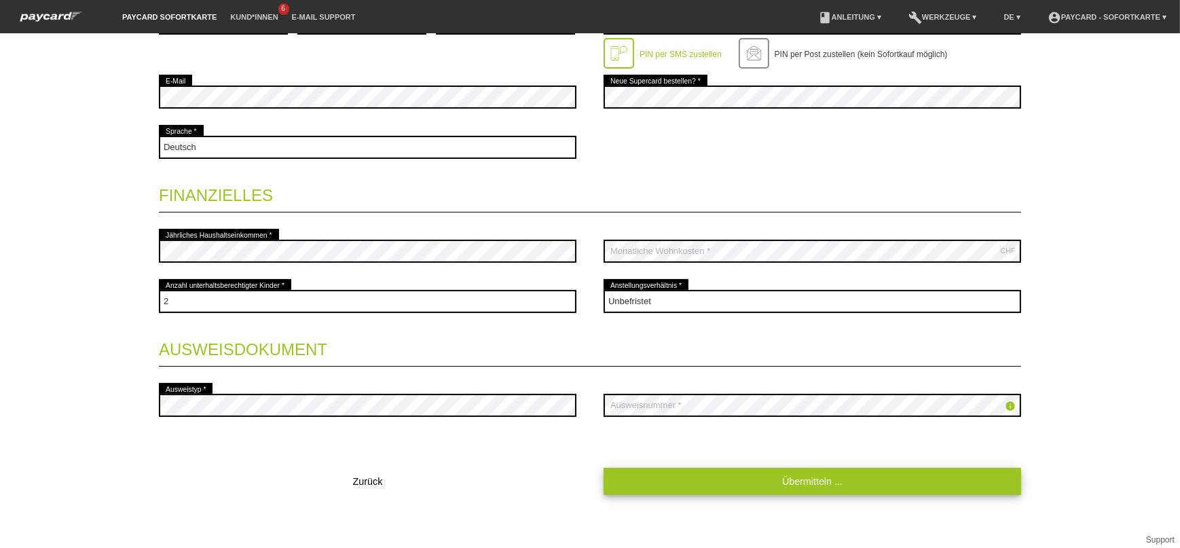
click at [881, 482] on link "Übermitteln ..." at bounding box center [813, 481] width 418 height 26
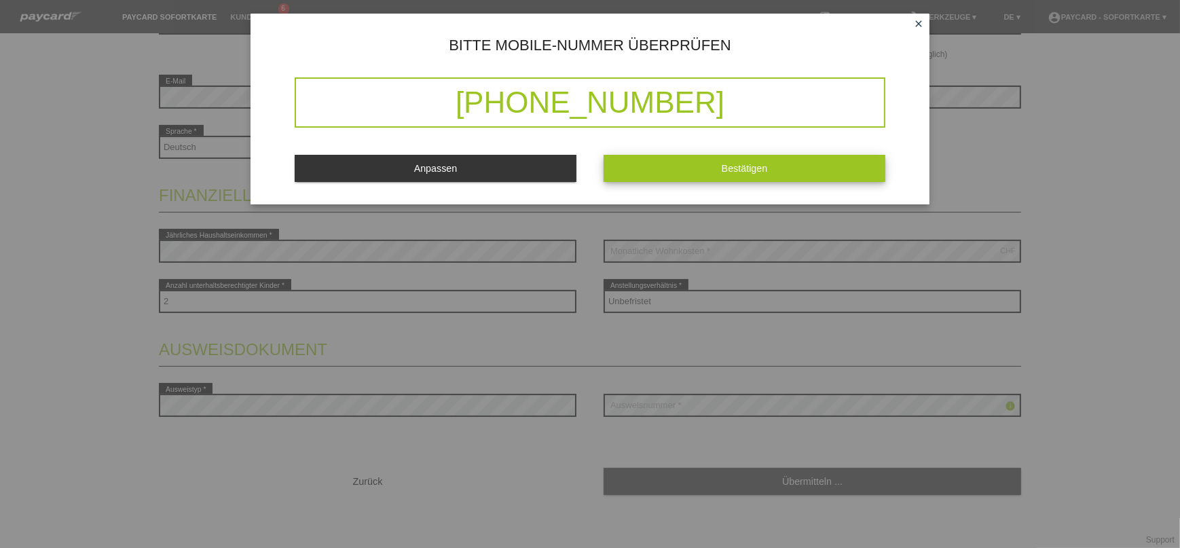
click at [697, 166] on button "Bestätigen" at bounding box center [745, 168] width 282 height 26
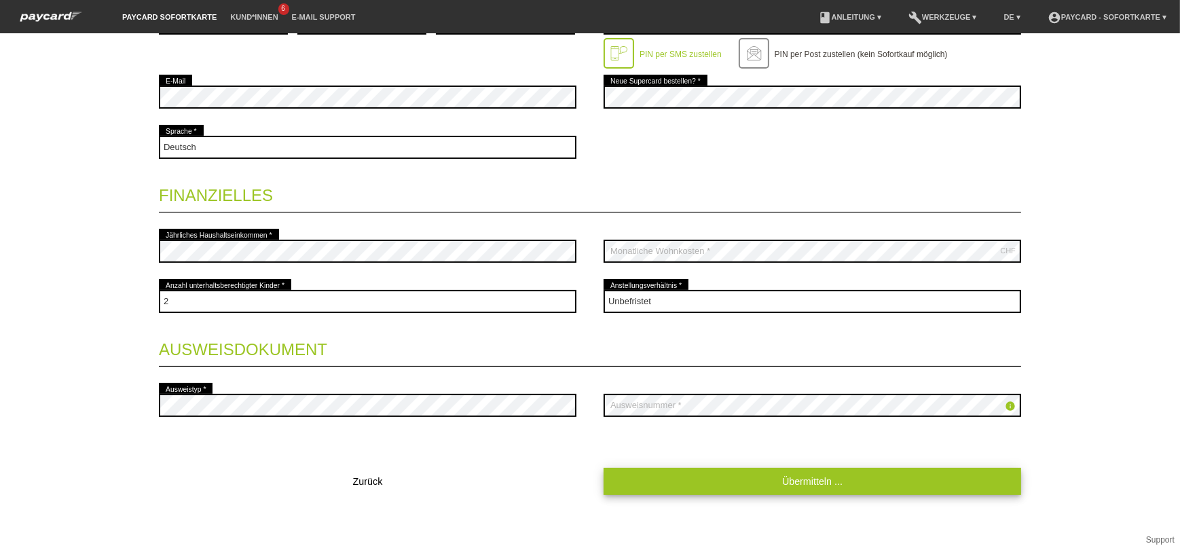
click at [752, 471] on link "Übermitteln ..." at bounding box center [813, 481] width 418 height 26
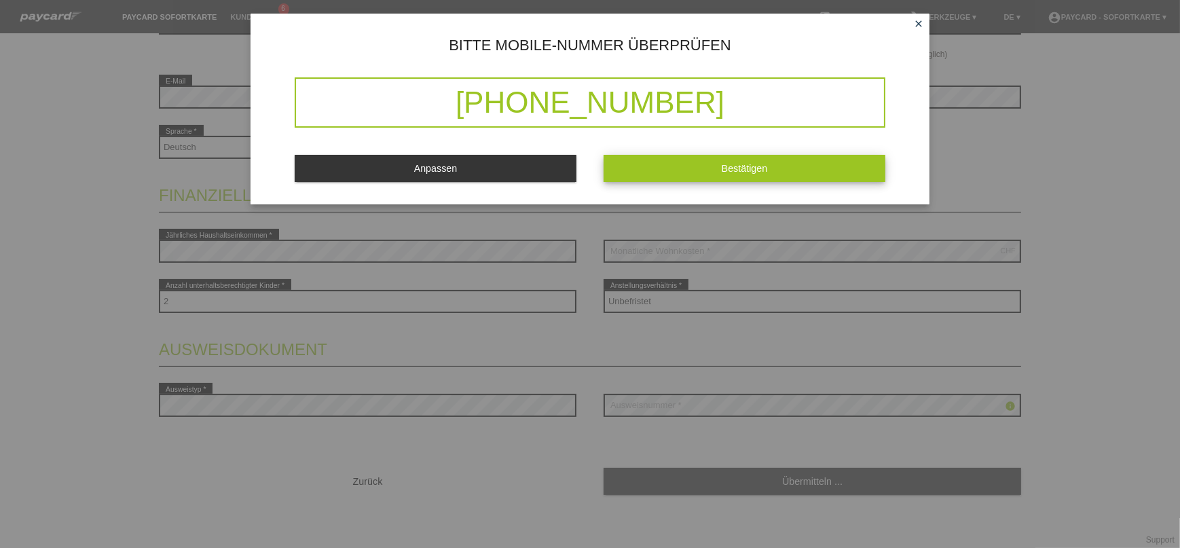
click at [734, 168] on span "Bestätigen" at bounding box center [745, 168] width 46 height 11
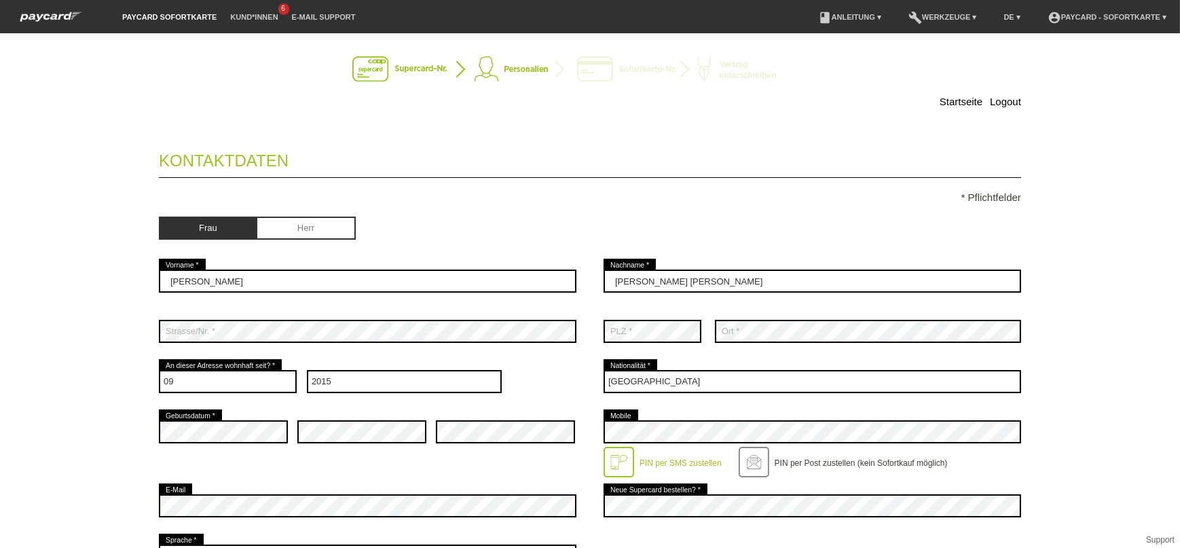
scroll to position [0, 0]
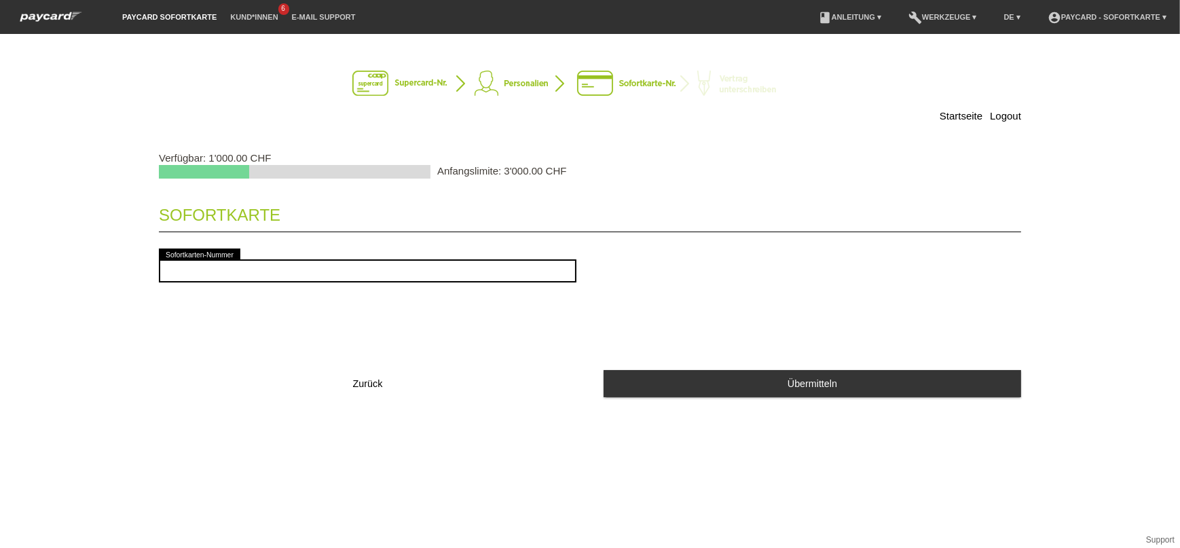
drag, startPoint x: 295, startPoint y: 471, endPoint x: 276, endPoint y: 487, distance: 24.1
drag, startPoint x: 276, startPoint y: 487, endPoint x: -3, endPoint y: 574, distance: 292.5
drag, startPoint x: -3, startPoint y: 574, endPoint x: 139, endPoint y: 88, distance: 507.1
click at [139, 88] on div "Startseite Logout Verfügbar: 1'000.00 CHF Anfangslimite: 3'000.00 CHF Sofortkar…" at bounding box center [590, 230] width 951 height 364
click at [367, 384] on span "Zurück" at bounding box center [368, 383] width 30 height 11
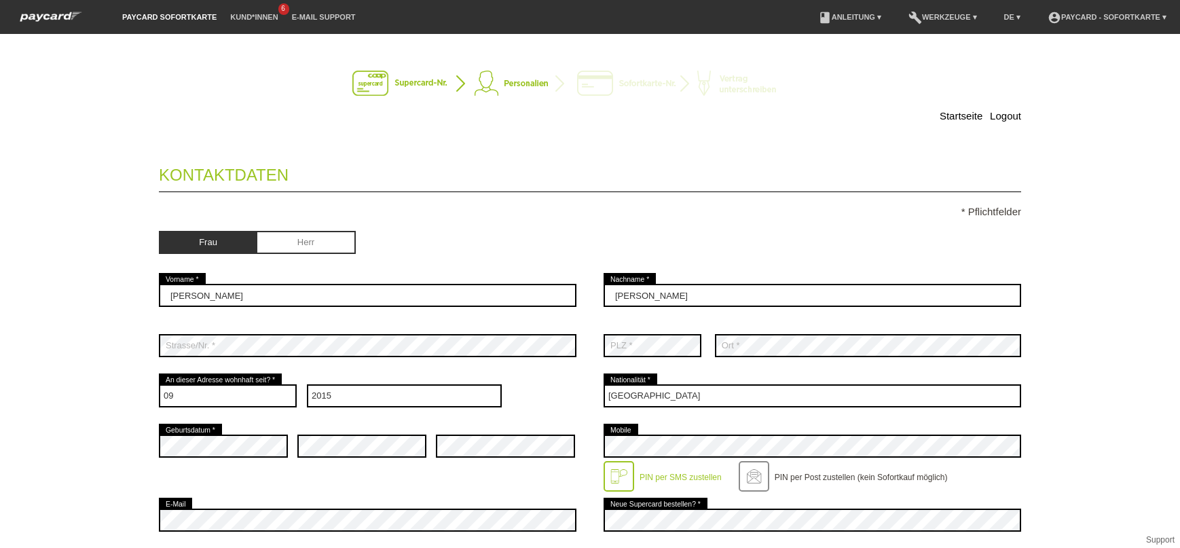
select select "09"
select select "2015"
select select "CH"
select select "2"
select select "UNLIMITED"
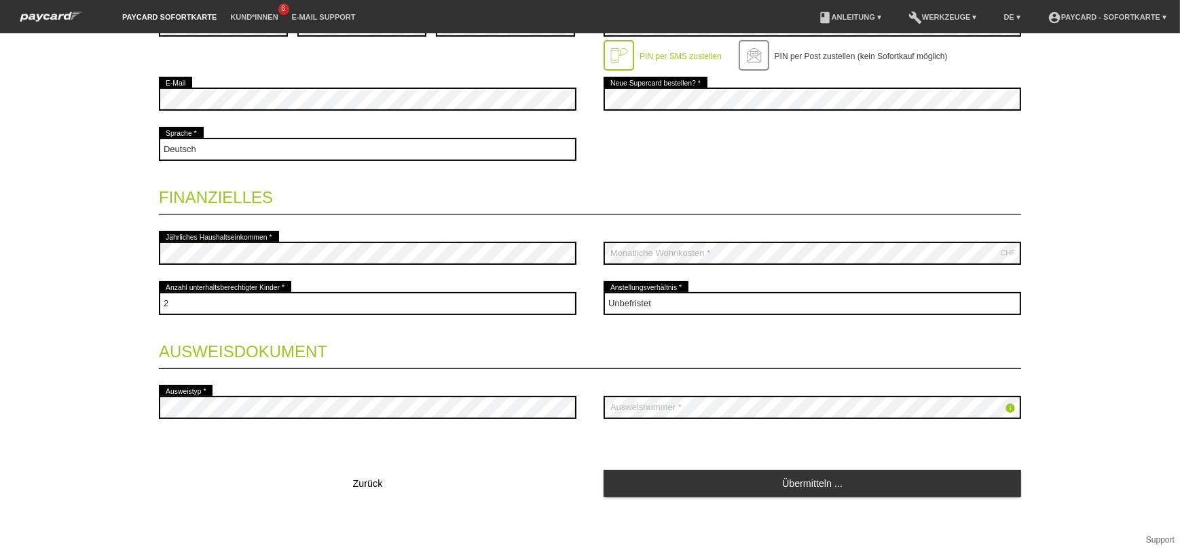
scroll to position [423, 0]
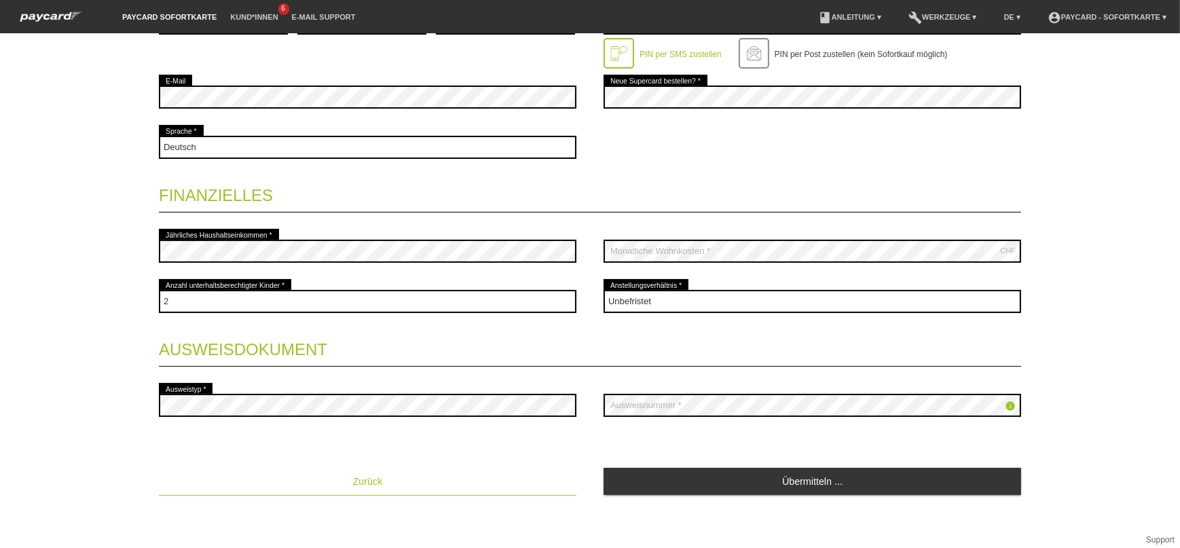
click at [373, 481] on span "Zurück" at bounding box center [368, 481] width 30 height 11
